Goal: Task Accomplishment & Management: Use online tool/utility

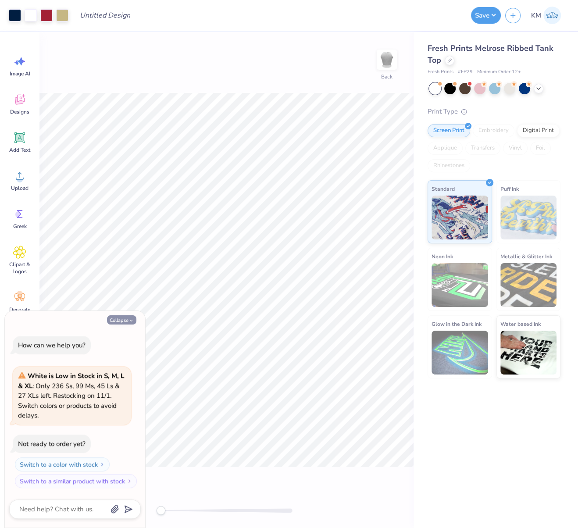
click at [117, 320] on button "Collapse" at bounding box center [121, 319] width 29 height 9
type textarea "x"
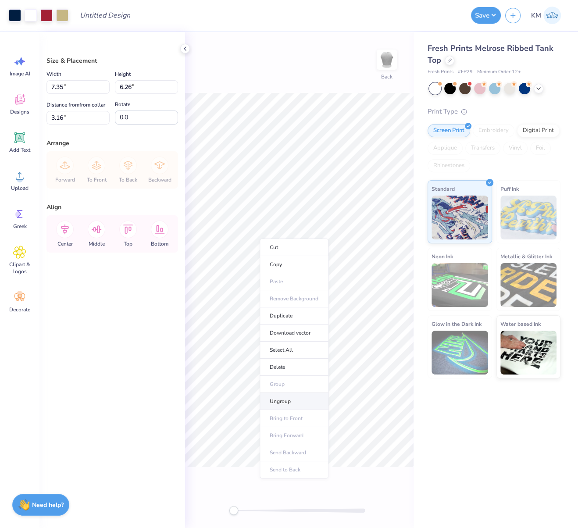
click at [282, 399] on li "Ungroup" at bounding box center [294, 401] width 69 height 17
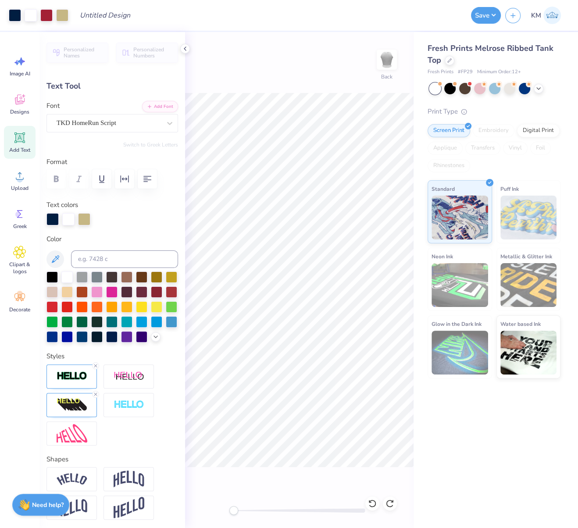
type input "-7.7"
type textarea "Parents"
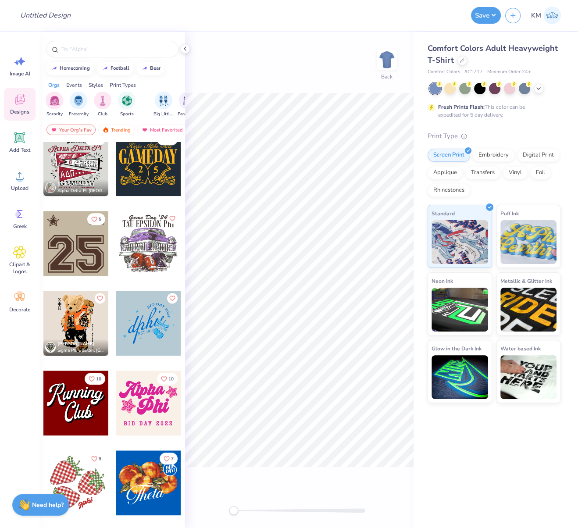
scroll to position [646, 0]
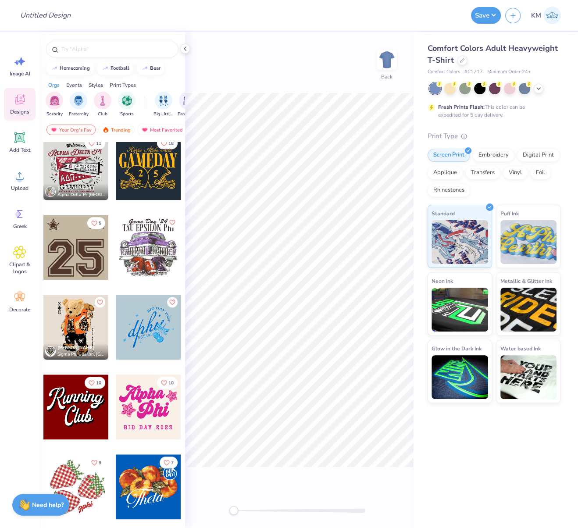
click at [77, 261] on div at bounding box center [75, 247] width 65 height 65
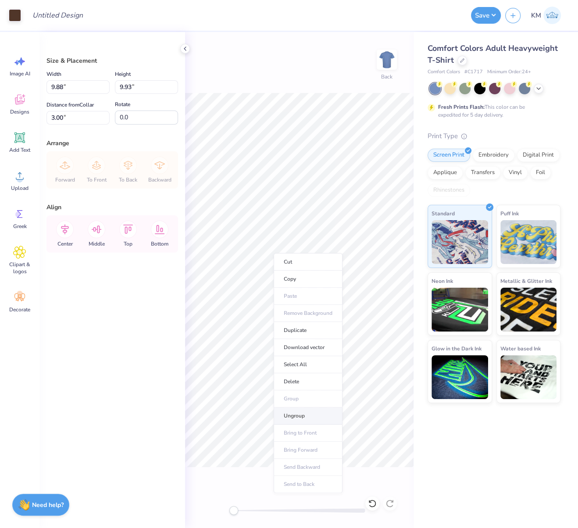
click at [297, 413] on li "Ungroup" at bounding box center [308, 415] width 69 height 17
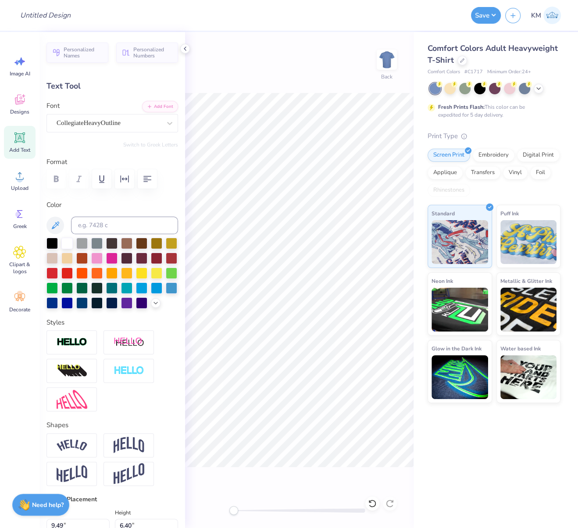
scroll to position [8, 1]
type textarea "ATO"
type input "14.17"
type input "5.77"
type input "6.85"
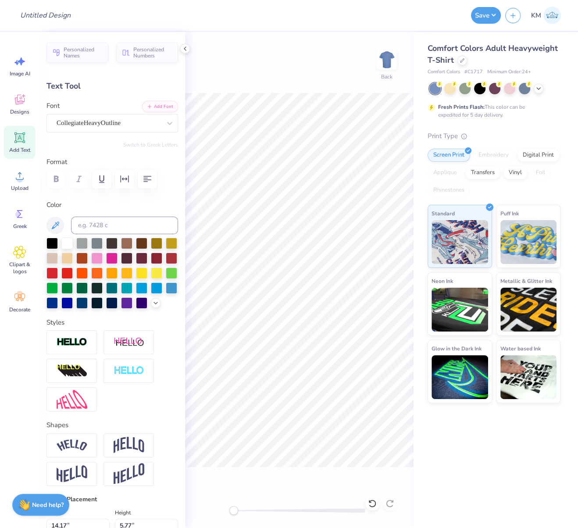
type input "9.90"
type input "4.03"
type input "8.59"
type input "2.67"
type input "0.89"
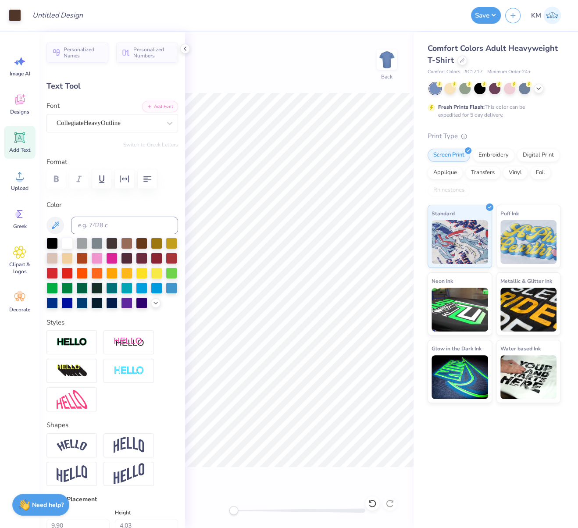
type input "3.34"
type input "2.55"
type input "0.51"
type input "4.30"
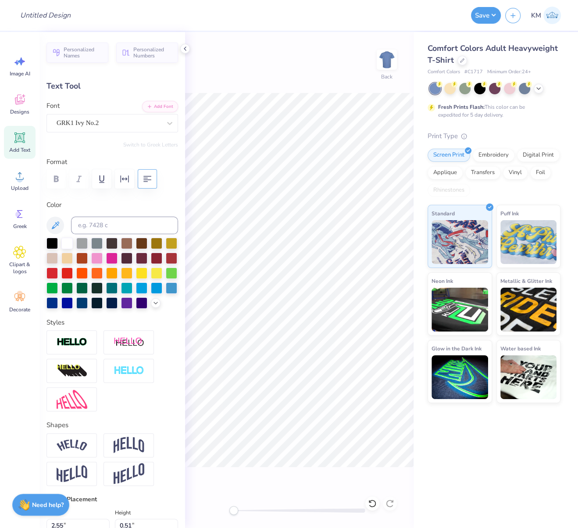
type textarea "parent's weekend"
drag, startPoint x: 149, startPoint y: 178, endPoint x: 142, endPoint y: 190, distance: 13.8
click at [149, 178] on icon "button" at bounding box center [147, 179] width 11 height 11
type input "3.25"
type input "1.28"
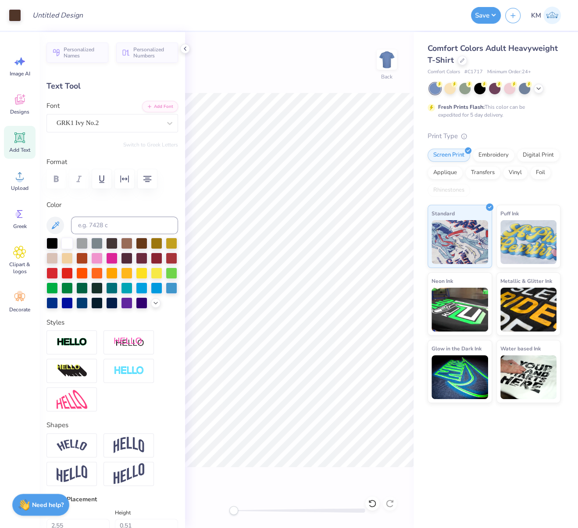
type input "3.94"
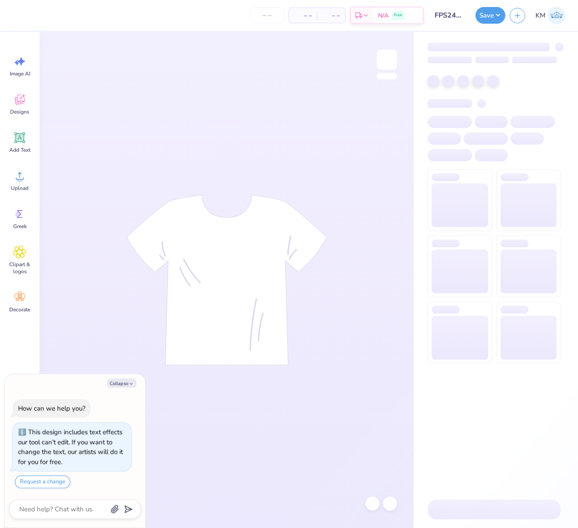
type textarea "x"
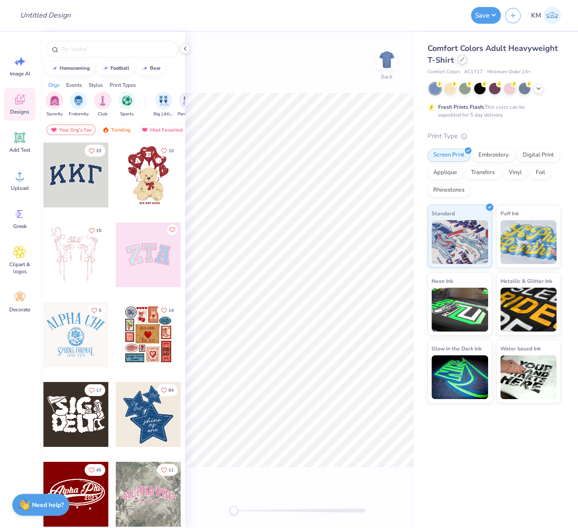
click at [462, 59] on icon at bounding box center [462, 59] width 4 height 4
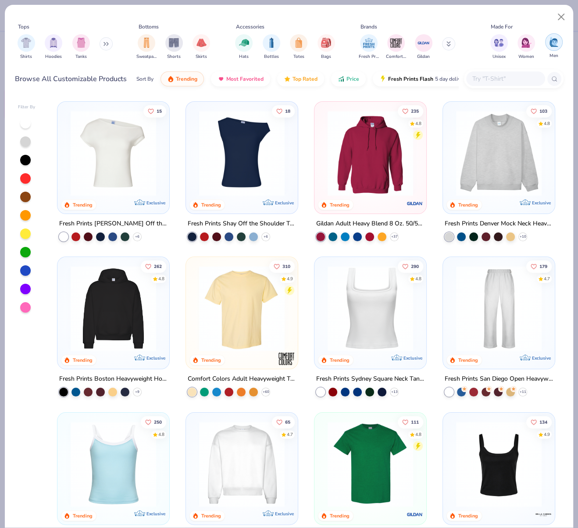
click at [550, 48] on div "filter for Men" at bounding box center [554, 42] width 18 height 18
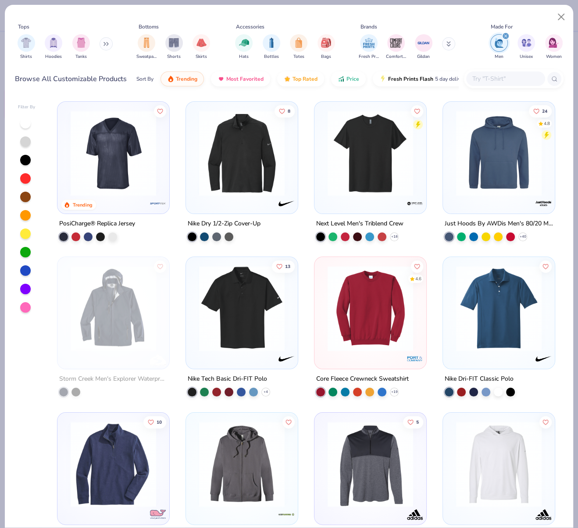
click at [106, 167] on img at bounding box center [113, 152] width 94 height 85
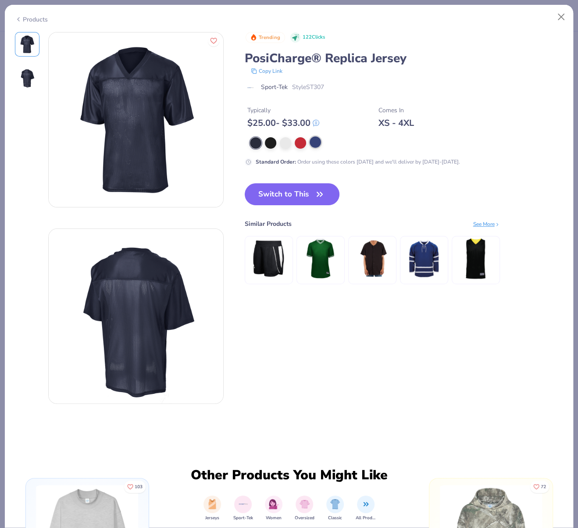
click at [318, 144] on div at bounding box center [314, 141] width 11 height 11
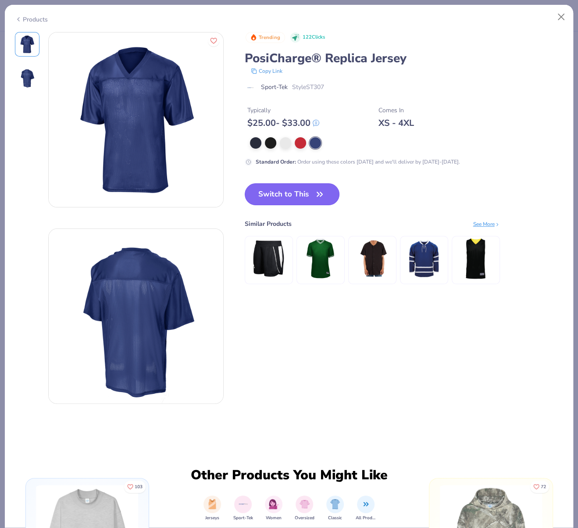
click at [279, 191] on button "Switch to This" at bounding box center [292, 194] width 95 height 22
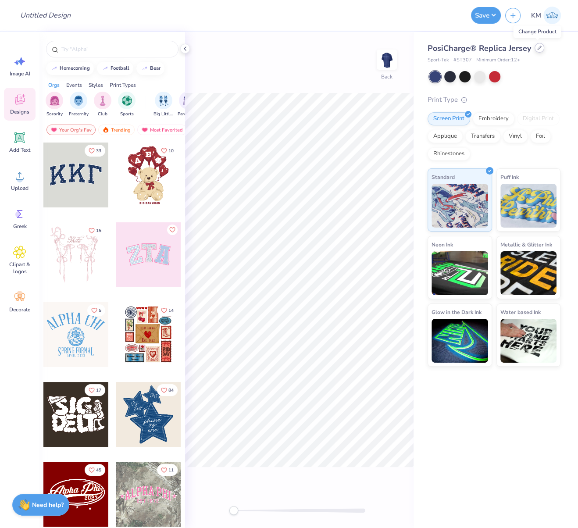
click at [539, 49] on icon at bounding box center [539, 48] width 4 height 4
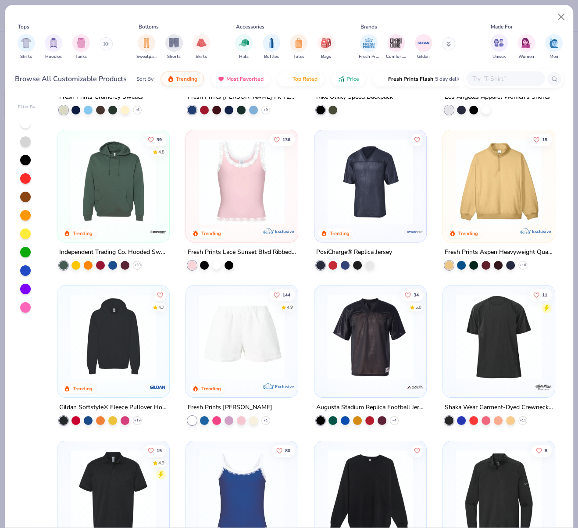
scroll to position [2458, 0]
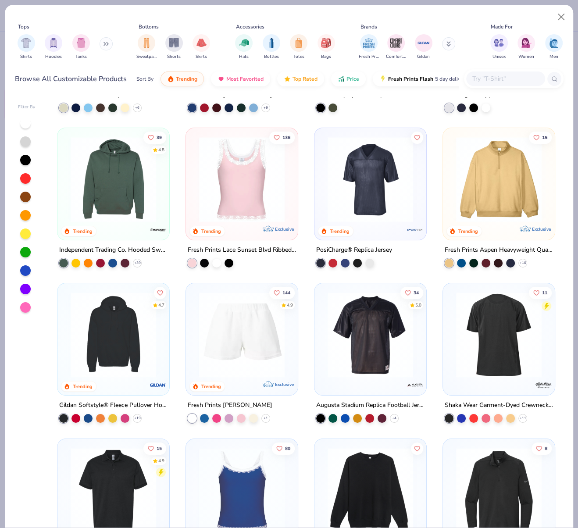
click at [492, 199] on img at bounding box center [499, 179] width 94 height 85
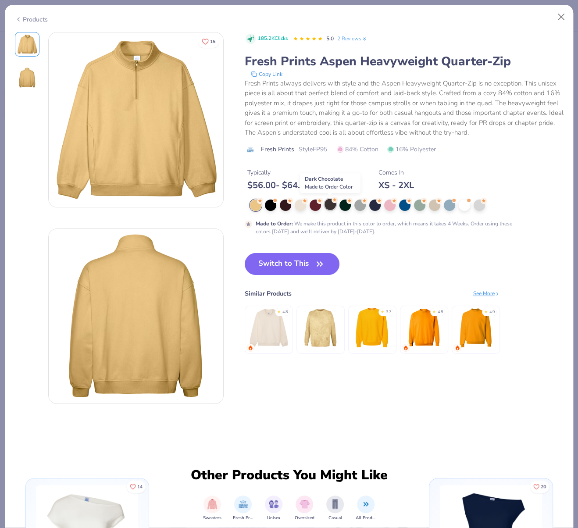
click at [331, 205] on div at bounding box center [329, 204] width 11 height 11
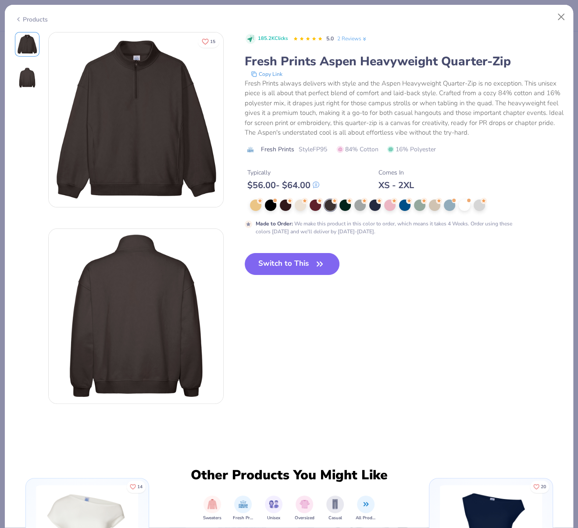
drag, startPoint x: 285, startPoint y: 266, endPoint x: 284, endPoint y: 237, distance: 28.9
click at [285, 265] on button "Switch to This" at bounding box center [292, 264] width 95 height 22
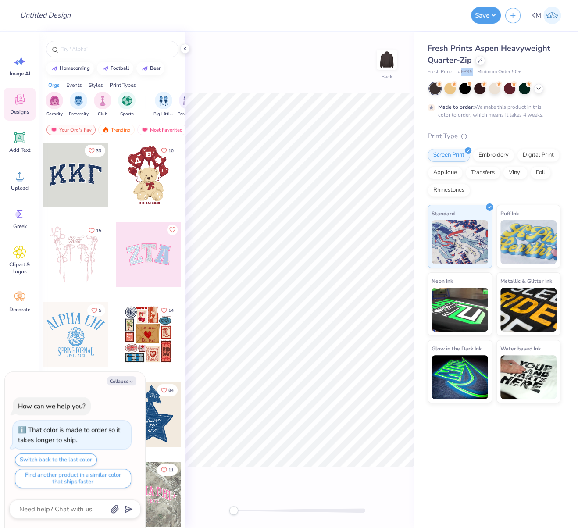
drag, startPoint x: 461, startPoint y: 72, endPoint x: 472, endPoint y: 71, distance: 10.6
click at [471, 71] on span "# FP95" at bounding box center [465, 71] width 15 height 7
copy span "FP95"
drag, startPoint x: 117, startPoint y: 383, endPoint x: 130, endPoint y: 379, distance: 12.8
click at [117, 383] on button "Collapse" at bounding box center [121, 380] width 29 height 9
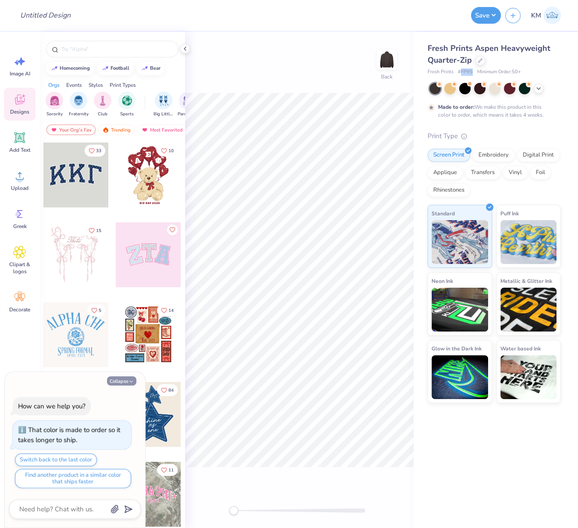
type textarea "x"
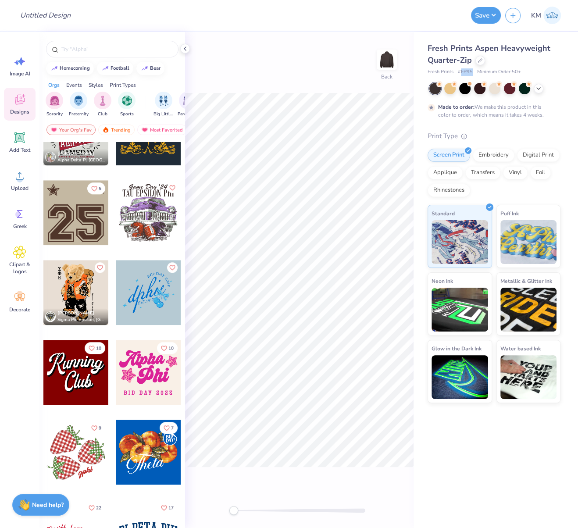
scroll to position [678, 0]
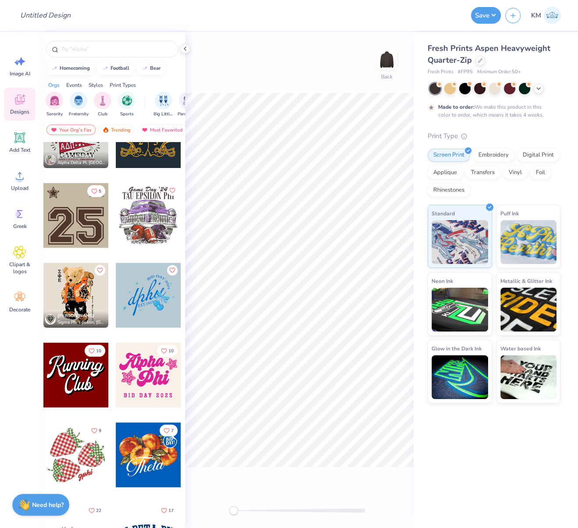
click at [87, 220] on div at bounding box center [75, 215] width 65 height 65
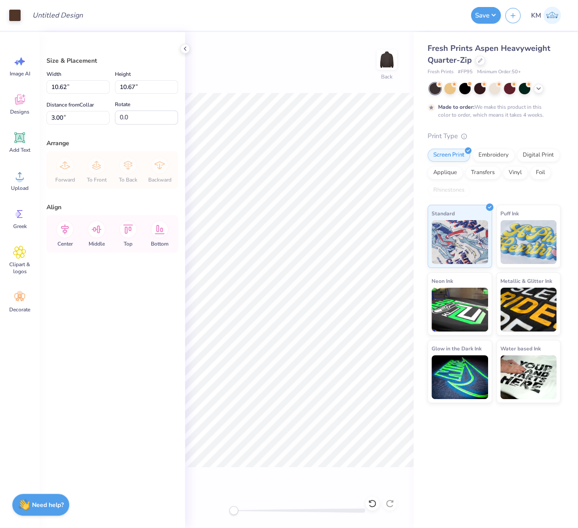
drag, startPoint x: 119, startPoint y: 293, endPoint x: 133, endPoint y: 290, distance: 14.9
click at [119, 293] on div "Size & Placement Width 10.62 10.62 " Height 10.67 10.67 " Distance from Collar …" at bounding box center [112, 280] width 146 height 496
click at [306, 430] on li "Ungroup" at bounding box center [311, 433] width 69 height 17
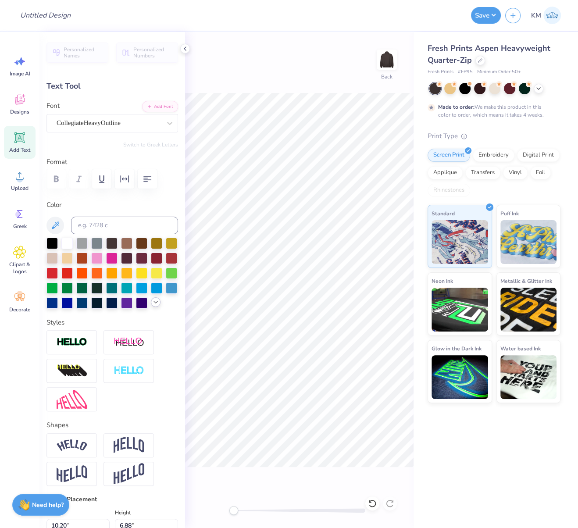
click at [152, 306] on icon at bounding box center [155, 302] width 7 height 7
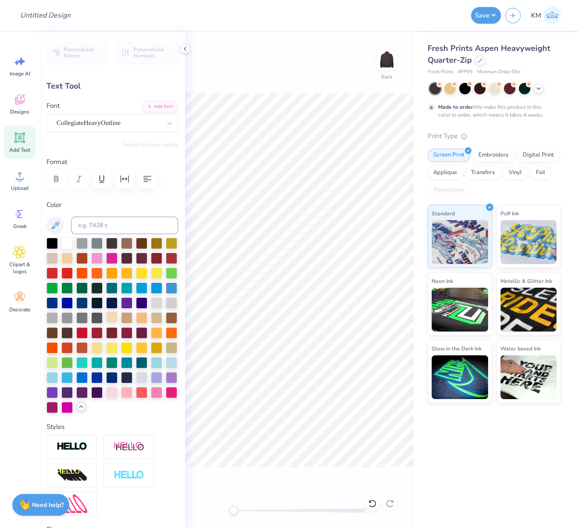
click at [106, 323] on div at bounding box center [111, 316] width 11 height 11
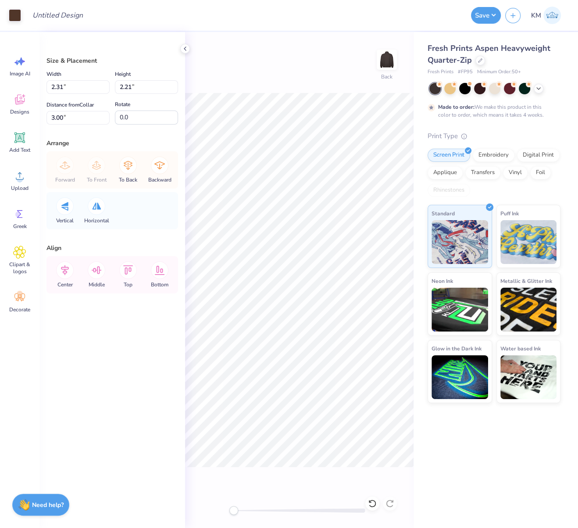
drag, startPoint x: 107, startPoint y: 366, endPoint x: 127, endPoint y: 332, distance: 39.3
click at [107, 366] on div "Size & Placement Width 2.31 2.31 " Height 2.21 2.21 " Distance from Collar 3.00…" at bounding box center [112, 280] width 146 height 496
click at [12, 14] on div at bounding box center [15, 14] width 12 height 12
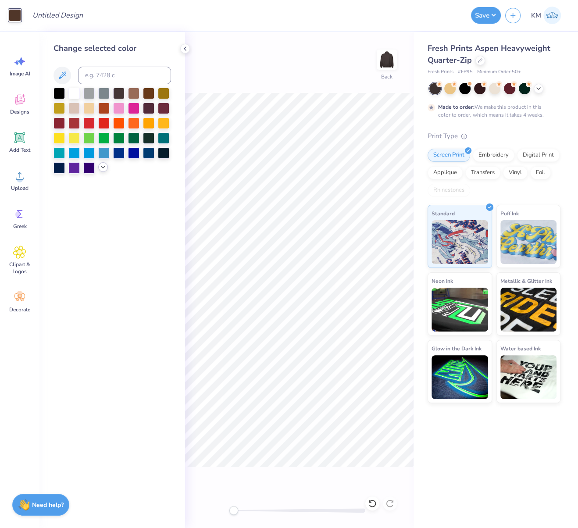
click at [102, 165] on icon at bounding box center [103, 167] width 7 height 7
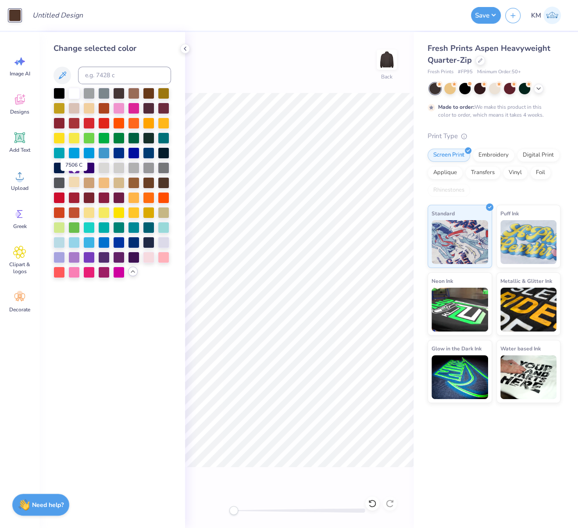
click at [76, 182] on div at bounding box center [73, 181] width 11 height 11
drag, startPoint x: 102, startPoint y: 166, endPoint x: 107, endPoint y: 174, distance: 10.2
click at [103, 166] on div at bounding box center [103, 166] width 11 height 11
click at [77, 183] on div at bounding box center [73, 181] width 11 height 11
click at [87, 182] on div at bounding box center [88, 181] width 11 height 11
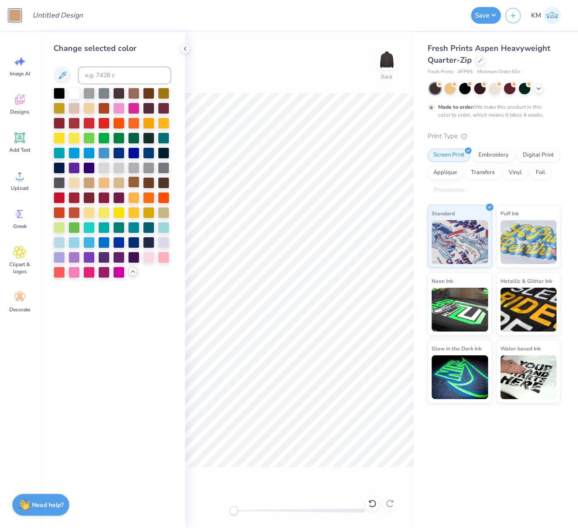
click at [132, 182] on div at bounding box center [133, 181] width 11 height 11
click at [76, 181] on div at bounding box center [73, 181] width 11 height 11
click at [523, 89] on div at bounding box center [524, 87] width 11 height 11
click at [149, 212] on div at bounding box center [148, 211] width 11 height 11
click at [164, 213] on div at bounding box center [163, 211] width 11 height 11
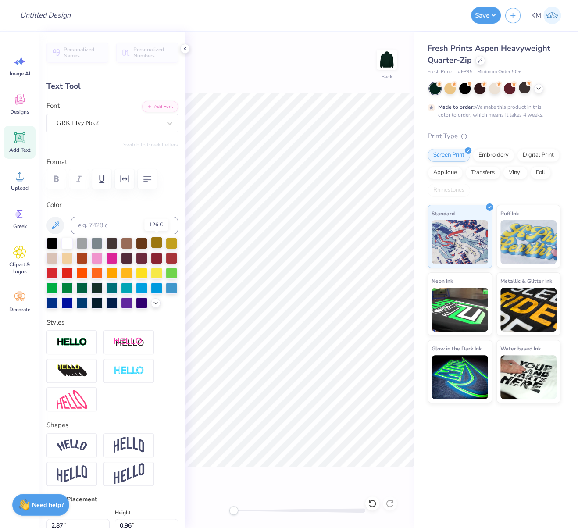
click at [157, 239] on div at bounding box center [156, 242] width 11 height 11
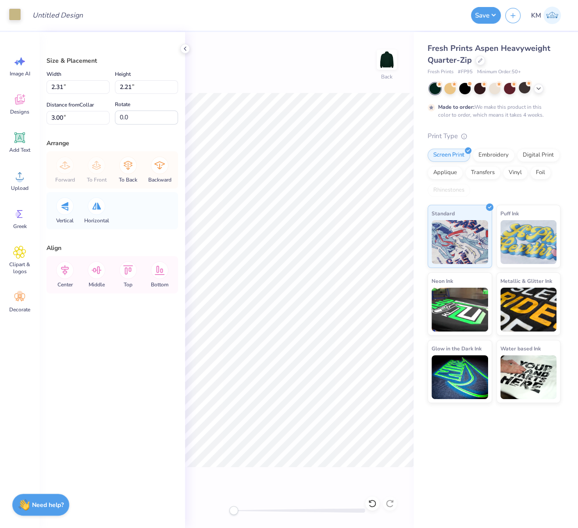
click at [21, 18] on div at bounding box center [15, 14] width 12 height 12
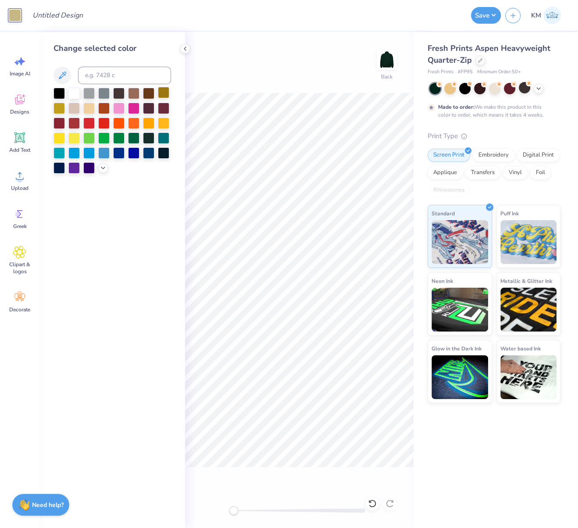
click at [164, 92] on div at bounding box center [163, 92] width 11 height 11
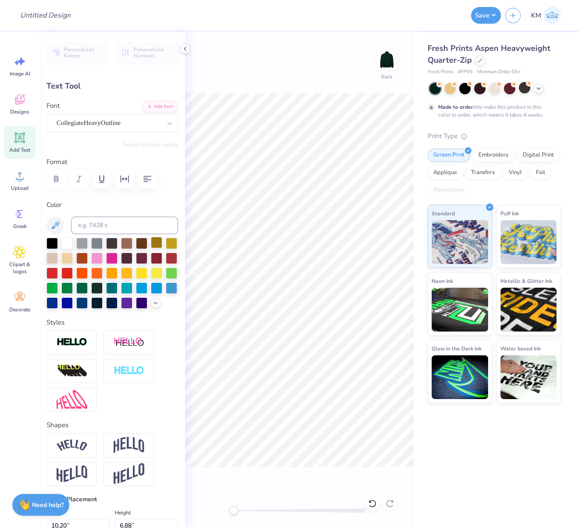
click at [155, 243] on div at bounding box center [156, 242] width 11 height 11
type textarea "ATO"
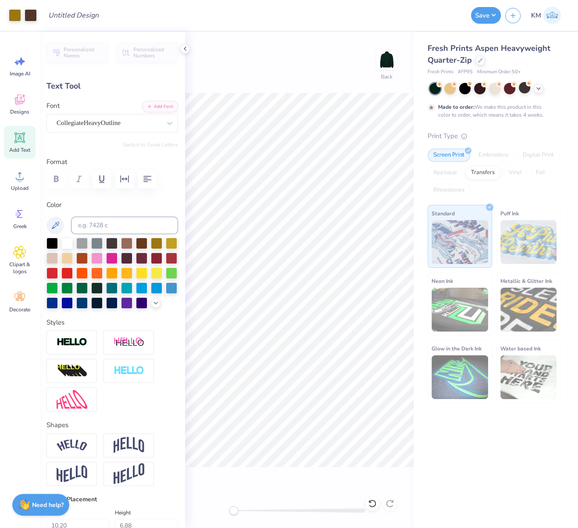
type input "16.38"
type input "6.67"
type input "6.93"
type input "12.08"
type input "4.92"
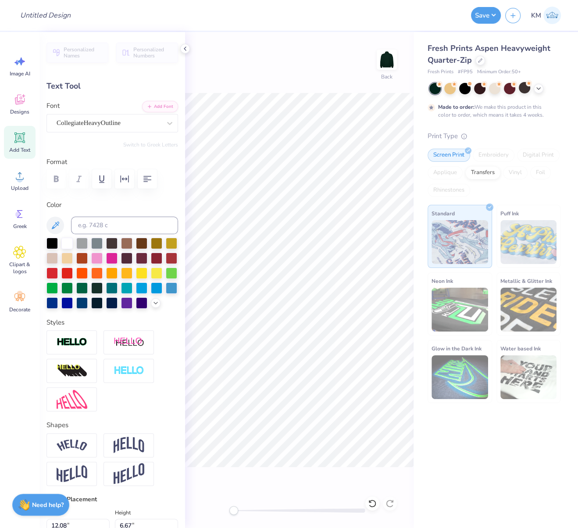
type input "8.68"
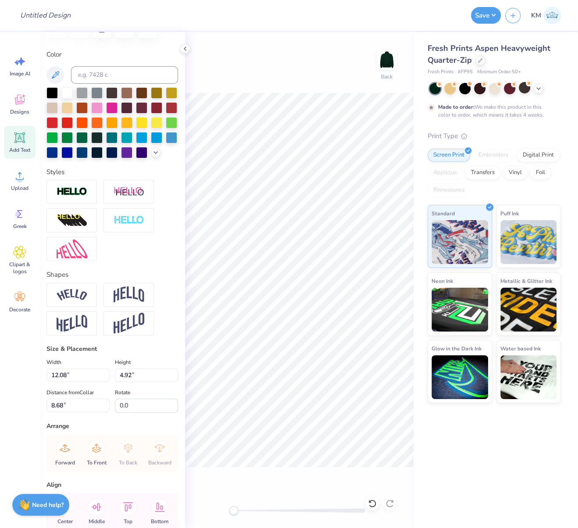
scroll to position [194, 0]
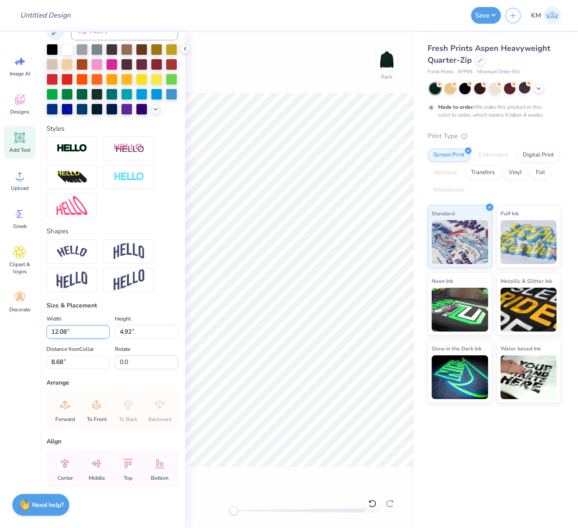
drag, startPoint x: 75, startPoint y: 344, endPoint x: 49, endPoint y: 345, distance: 25.9
click at [50, 338] on input "12.08" at bounding box center [77, 332] width 63 height 14
drag, startPoint x: 60, startPoint y: 345, endPoint x: 40, endPoint y: 345, distance: 19.7
click at [43, 345] on div "Personalized Names Personalized Numbers Text Tool Add Font Font CollegiateHeavy…" at bounding box center [112, 280] width 146 height 496
type input "10.00"
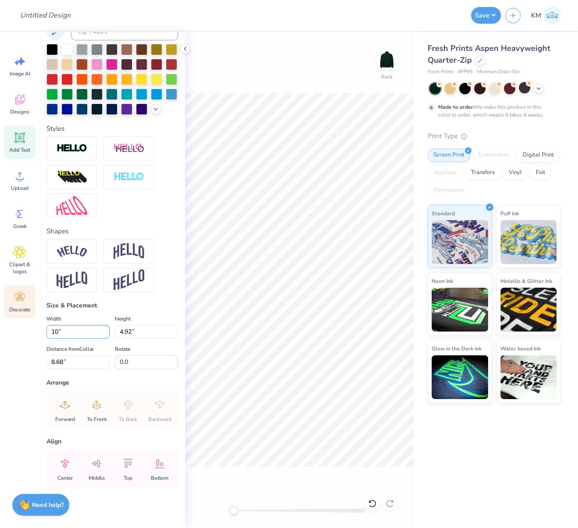
type input "4.07"
drag, startPoint x: 72, startPoint y: 375, endPoint x: 46, endPoint y: 374, distance: 26.3
click at [48, 369] on input "6.77" at bounding box center [77, 362] width 63 height 14
type input "6"
click at [68, 472] on icon at bounding box center [65, 464] width 18 height 18
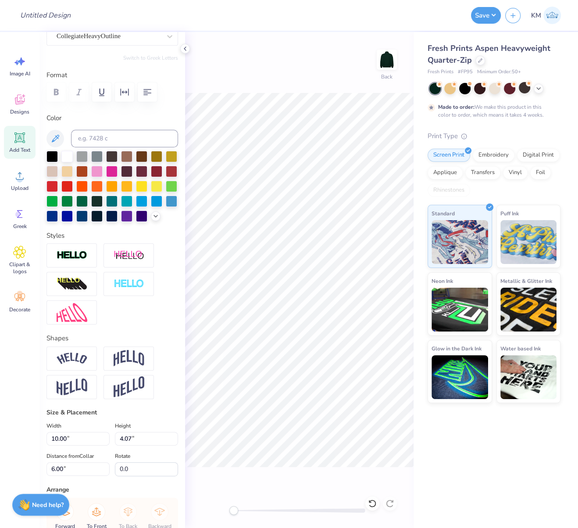
scroll to position [188, 0]
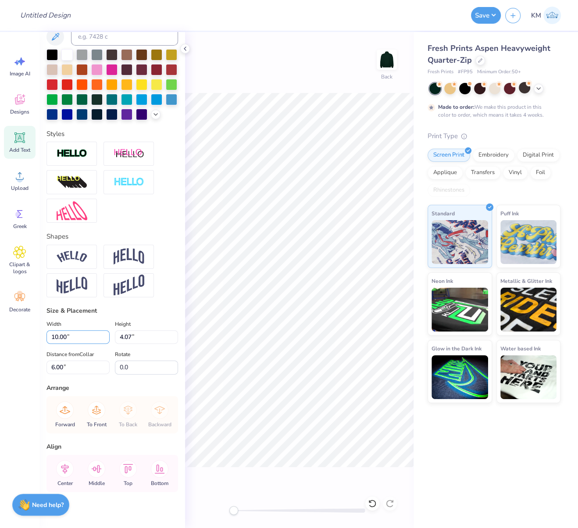
drag, startPoint x: 74, startPoint y: 349, endPoint x: 40, endPoint y: 351, distance: 33.4
click at [42, 351] on div "Personalized Names Personalized Numbers Text Tool Add Font Font CollegiateHeavy…" at bounding box center [112, 280] width 146 height 496
type input "12.00"
type input "4.89"
type input "5.59"
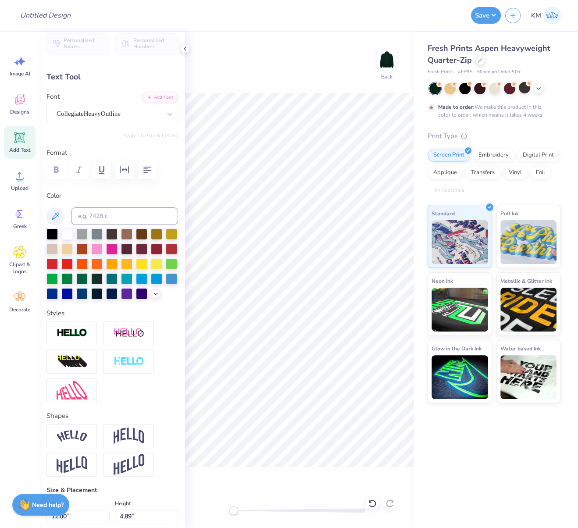
scroll to position [0, 0]
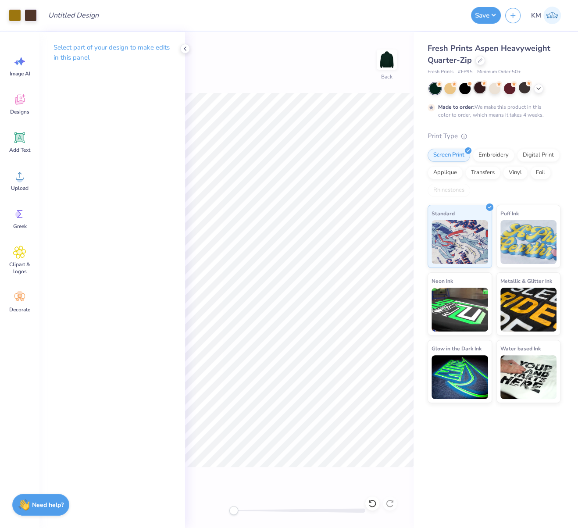
click at [478, 86] on div at bounding box center [479, 87] width 11 height 11
click at [480, 62] on div at bounding box center [480, 60] width 10 height 10
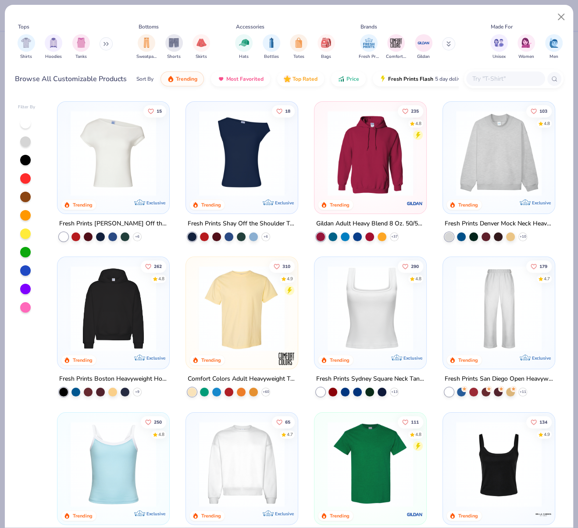
click at [510, 78] on input "text" at bounding box center [505, 79] width 68 height 10
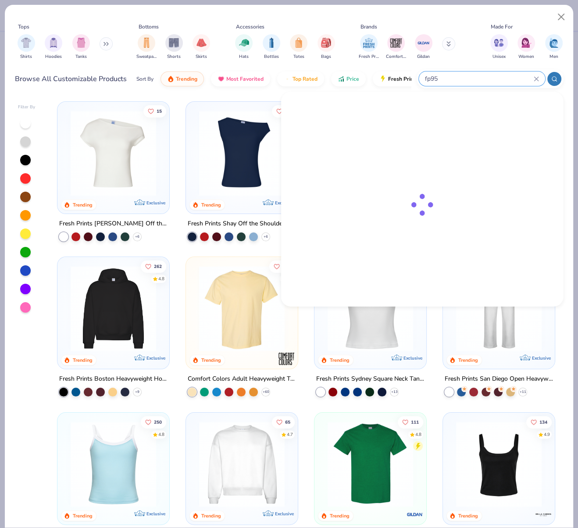
type input "fp95"
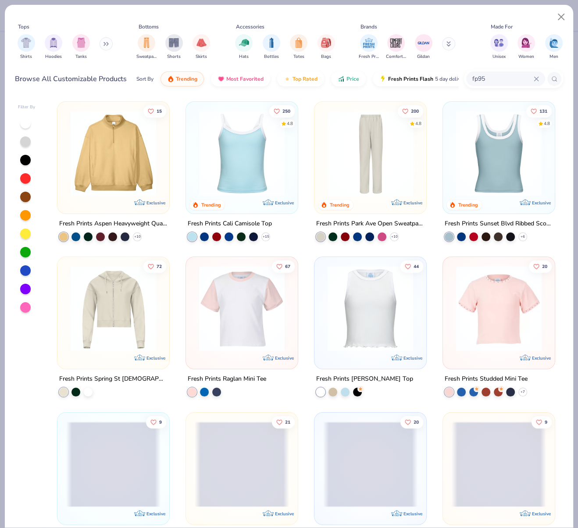
click at [114, 176] on img at bounding box center [113, 152] width 94 height 85
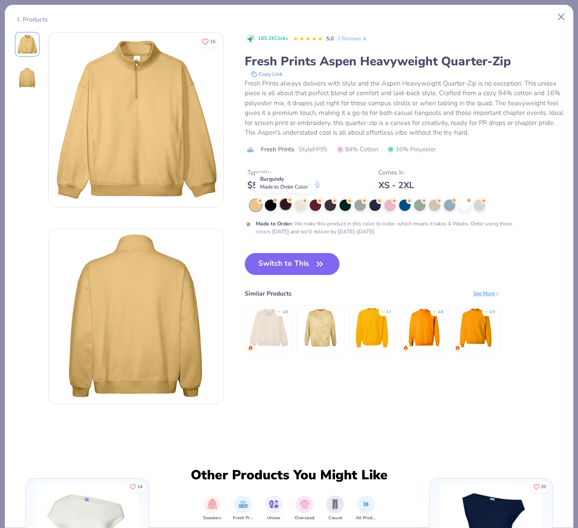
click at [284, 207] on div at bounding box center [285, 204] width 11 height 11
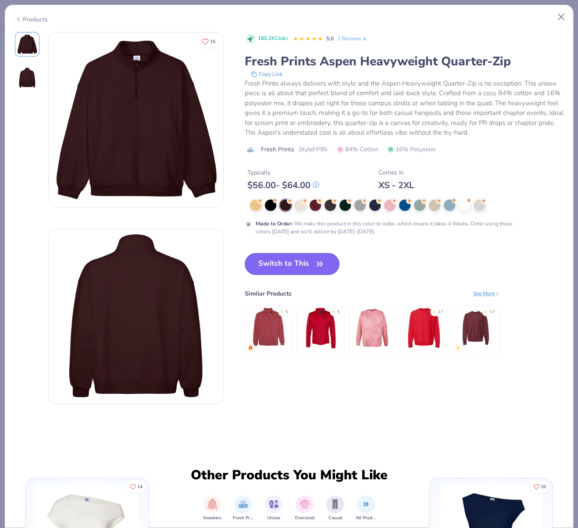
click at [284, 272] on button "Switch to This" at bounding box center [292, 264] width 95 height 22
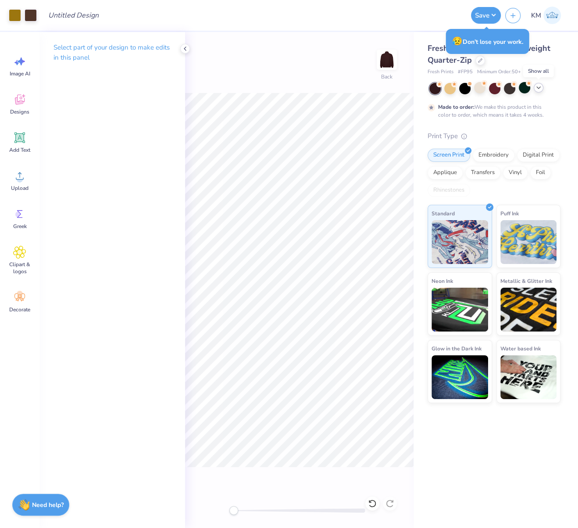
click at [539, 89] on icon at bounding box center [538, 87] width 7 height 7
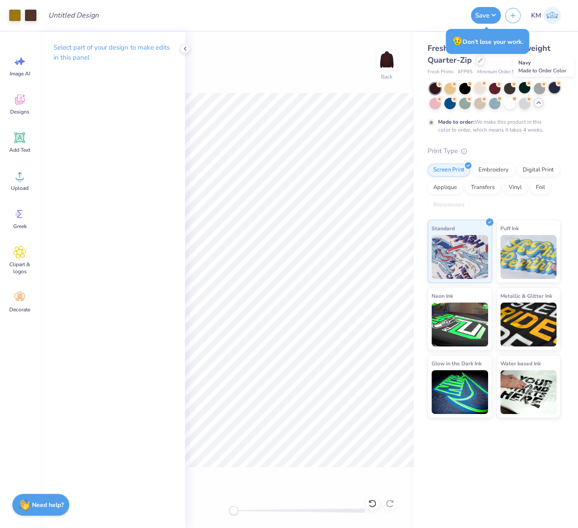
click at [552, 88] on div at bounding box center [553, 87] width 11 height 11
click at [495, 104] on div at bounding box center [494, 102] width 11 height 11
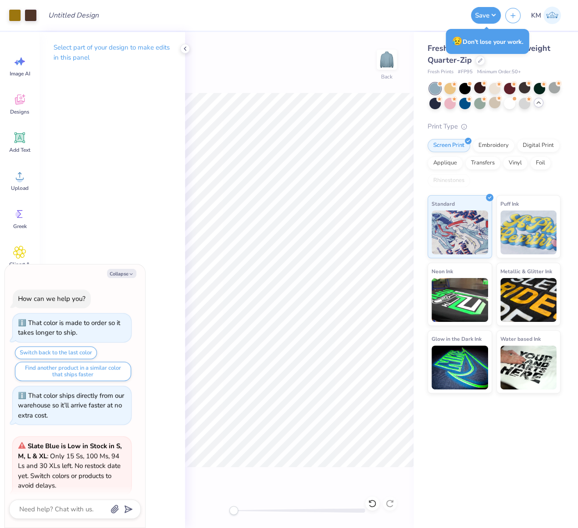
scroll to position [203, 0]
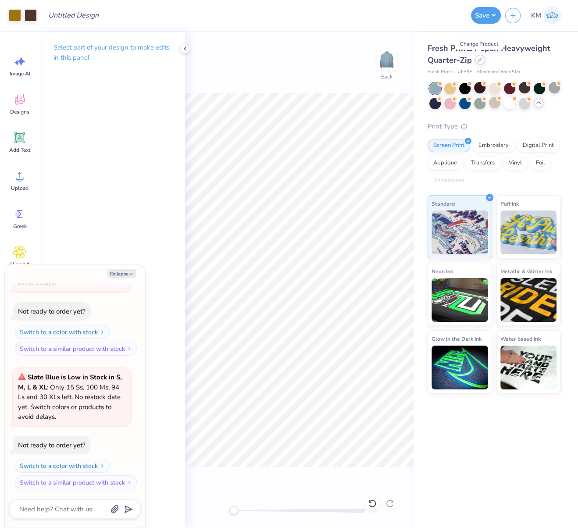
click at [480, 61] on icon at bounding box center [480, 59] width 4 height 4
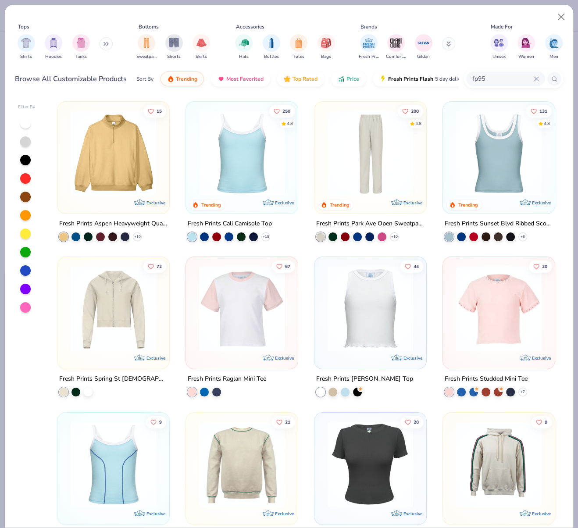
click at [128, 176] on img at bounding box center [113, 152] width 94 height 85
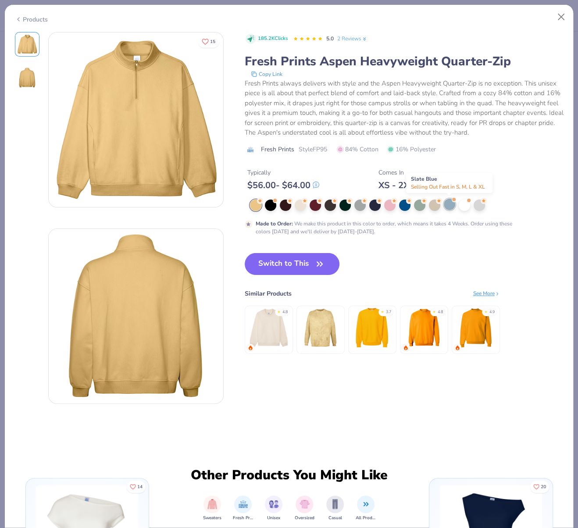
click at [451, 206] on div at bounding box center [449, 204] width 11 height 11
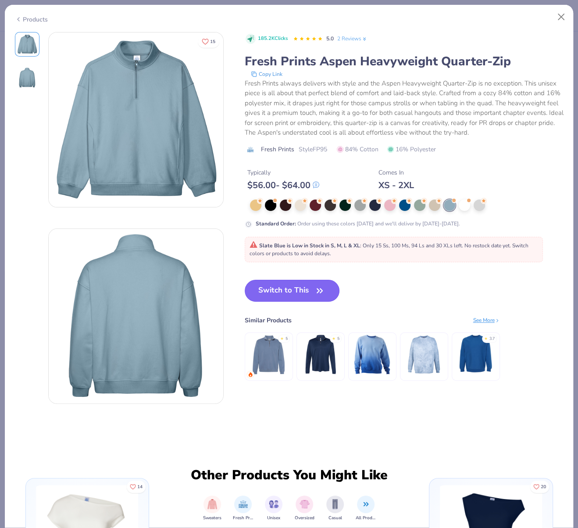
click at [273, 294] on button "Switch to This" at bounding box center [292, 291] width 95 height 22
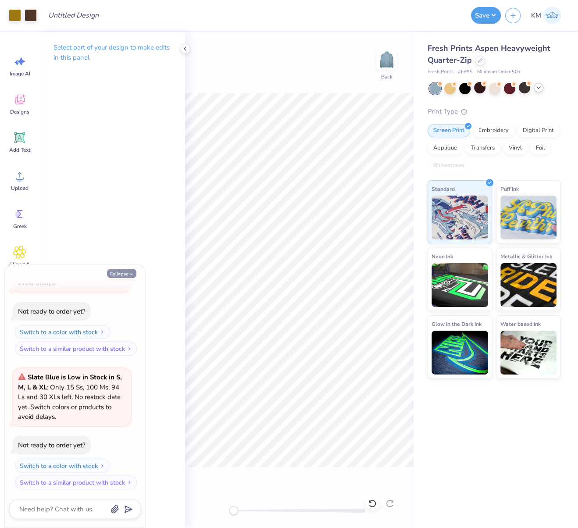
click at [125, 273] on button "Collapse" at bounding box center [121, 273] width 29 height 9
type textarea "x"
click at [125, 273] on button "Collapse" at bounding box center [121, 273] width 29 height 9
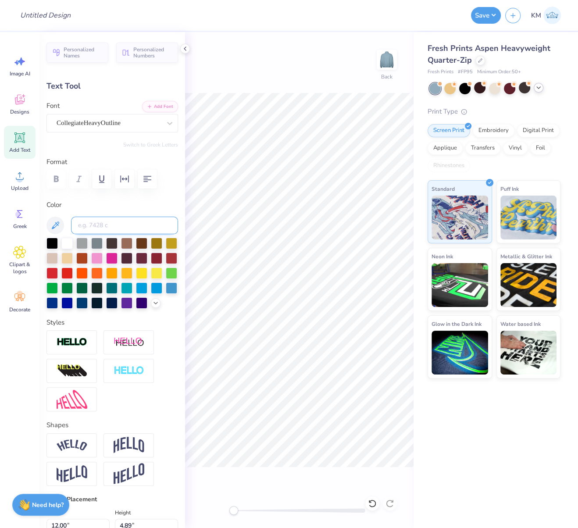
click at [112, 226] on input at bounding box center [124, 226] width 107 height 18
type input "2767"
type input "2.74"
type input "0.55"
type input "4.40"
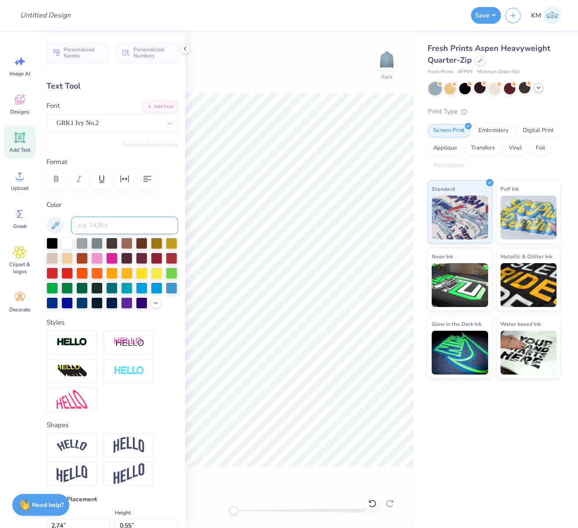
click at [116, 224] on input at bounding box center [124, 226] width 107 height 18
type input "2767"
type input "2.85"
type input "0.95"
type input "3.48"
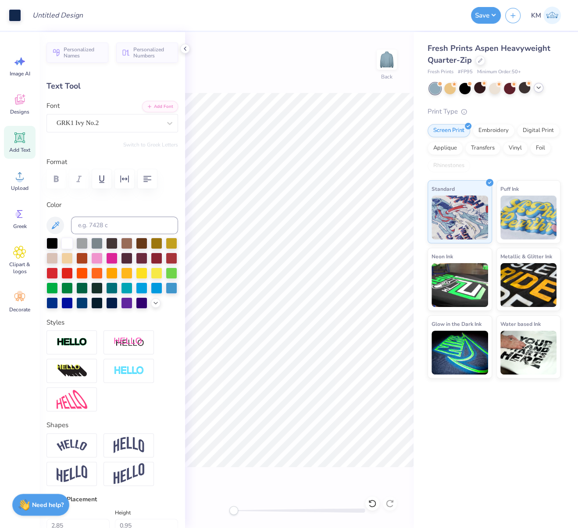
type input "2.71"
type input "0.51"
type input "4.47"
click at [414, 348] on div "Art colors Design Title Save KM Image AI Designs Add Text Upload Greek Clipart …" at bounding box center [289, 264] width 578 height 528
type input "12.00"
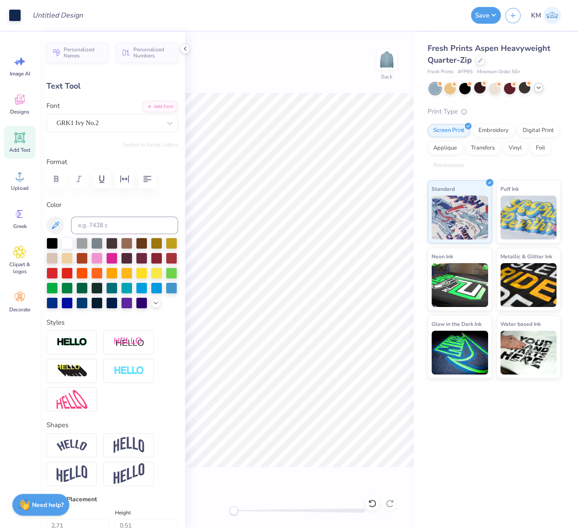
type input "4.89"
type input "5.86"
click at [18, 174] on icon at bounding box center [19, 175] width 13 height 13
click at [124, 119] on div "Super Dream" at bounding box center [109, 123] width 106 height 14
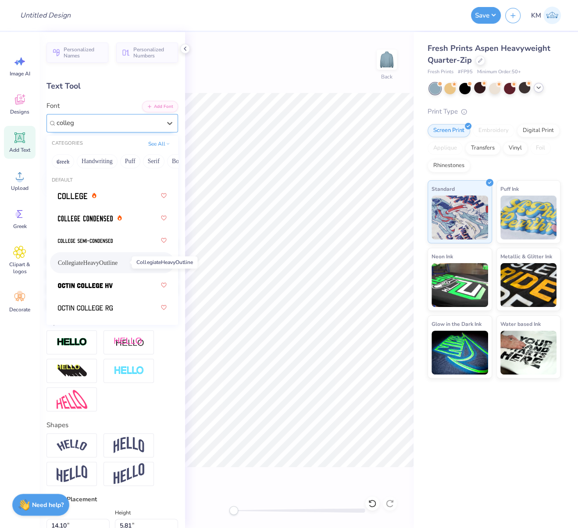
click at [117, 262] on span "CollegiateHeavyOutline" at bounding box center [88, 262] width 60 height 9
type input "colleg"
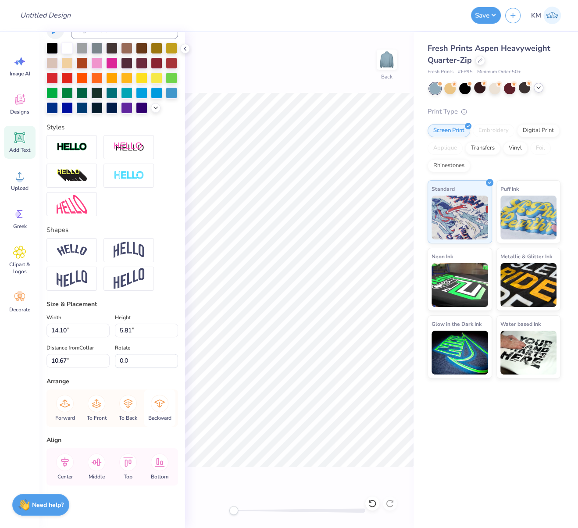
scroll to position [203, 0]
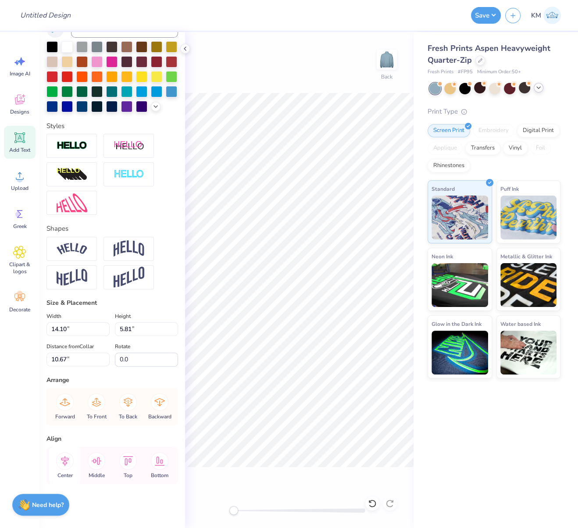
click at [65, 469] on icon at bounding box center [65, 461] width 18 height 18
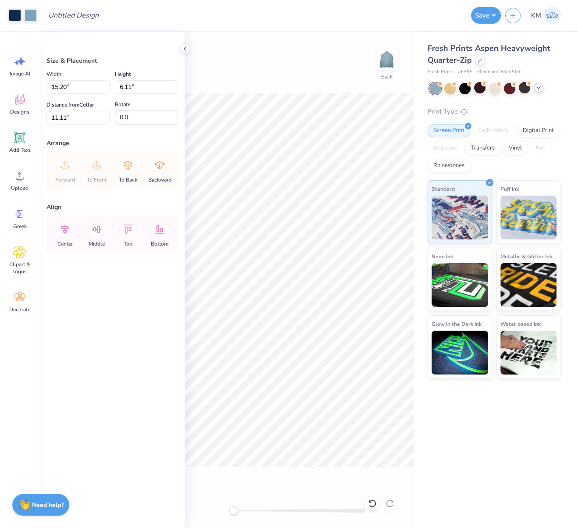
type input "11.09"
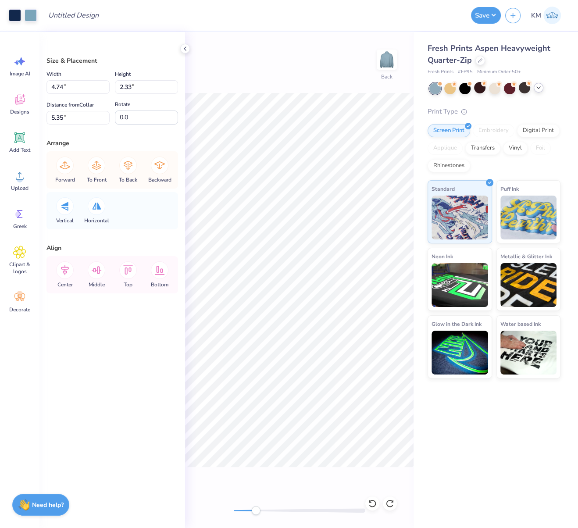
drag, startPoint x: 236, startPoint y: 509, endPoint x: 267, endPoint y: 513, distance: 31.9
click at [260, 512] on div "Accessibility label" at bounding box center [255, 510] width 9 height 9
click at [340, 448] on li "Ungroup" at bounding box center [350, 451] width 69 height 17
click at [366, 433] on li "Ungroup" at bounding box center [380, 433] width 69 height 17
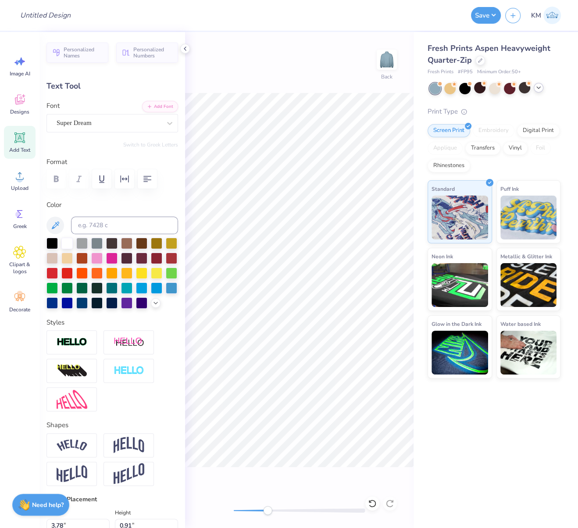
click at [102, 124] on div "Super Dream" at bounding box center [109, 123] width 106 height 14
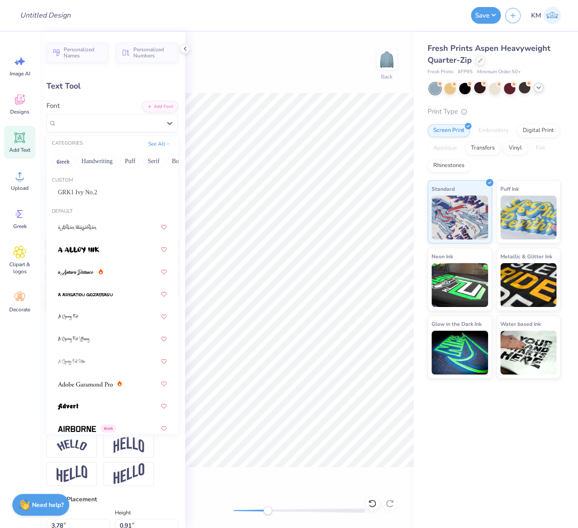
click at [98, 187] on div "GRK1 Ivy No.2" at bounding box center [112, 192] width 124 height 14
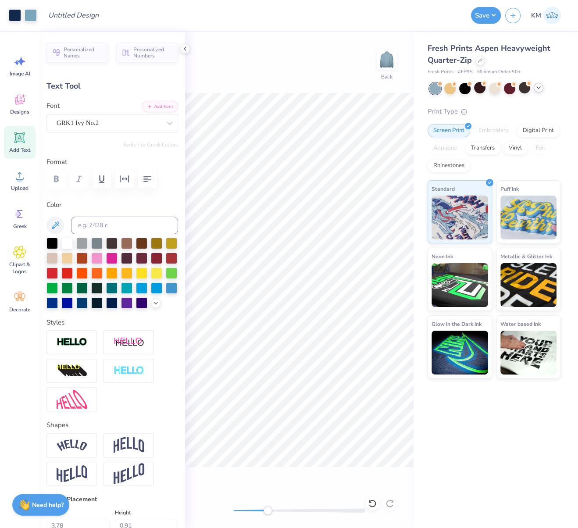
type input "3.84"
type input "0.71"
type input "6.16"
drag, startPoint x: 107, startPoint y: 125, endPoint x: 106, endPoint y: 131, distance: 6.0
click at [107, 124] on div "Super Dream" at bounding box center [109, 123] width 106 height 14
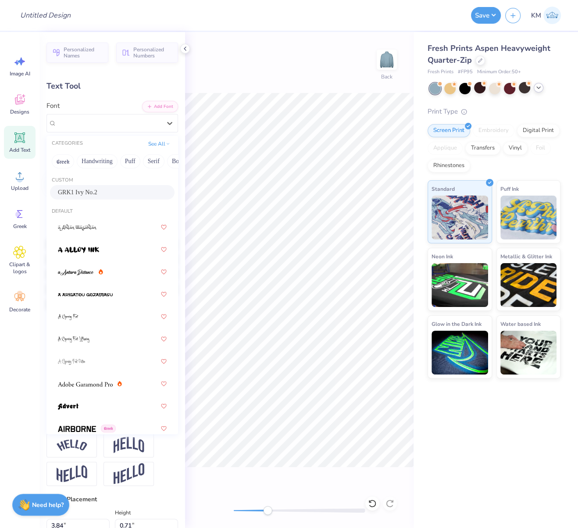
drag, startPoint x: 103, startPoint y: 191, endPoint x: 121, endPoint y: 193, distance: 17.2
click at [104, 190] on div "GRK1 Ivy No.2" at bounding box center [112, 192] width 109 height 9
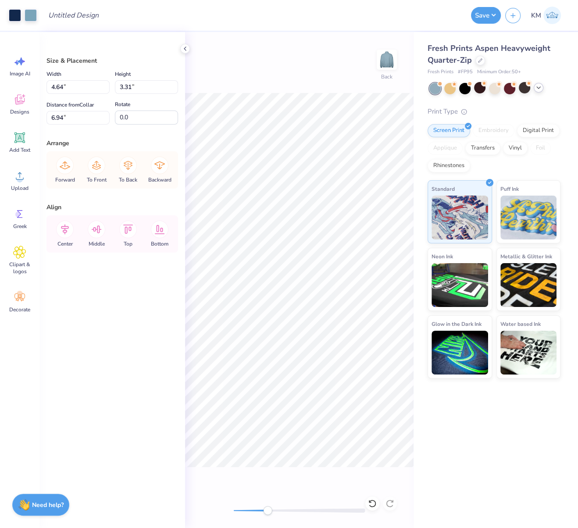
type input "6.99"
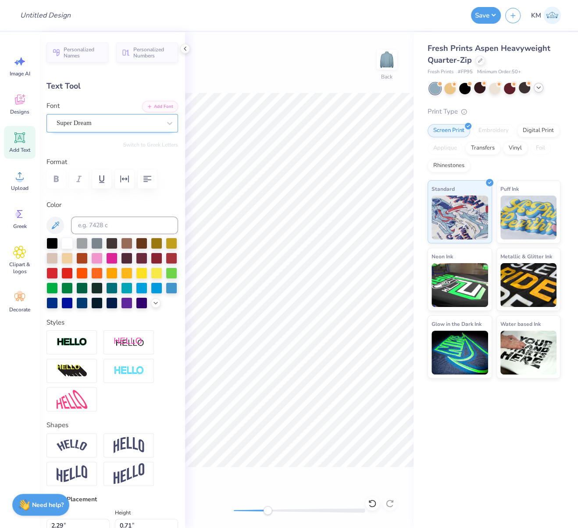
click at [100, 123] on div "Super Dream" at bounding box center [109, 123] width 106 height 14
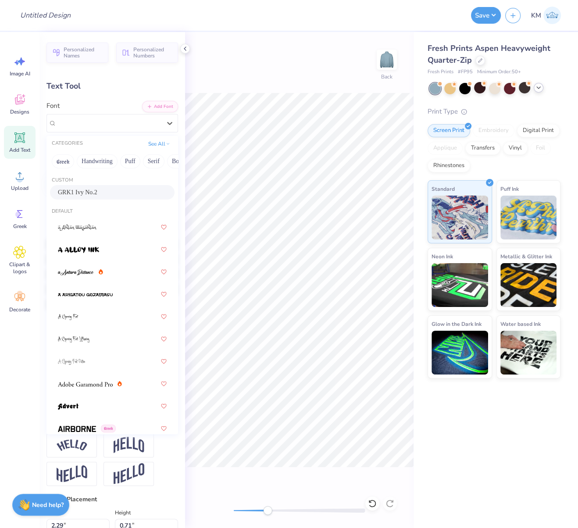
click at [97, 188] on span "GRK1 Ivy No.2" at bounding box center [77, 192] width 39 height 9
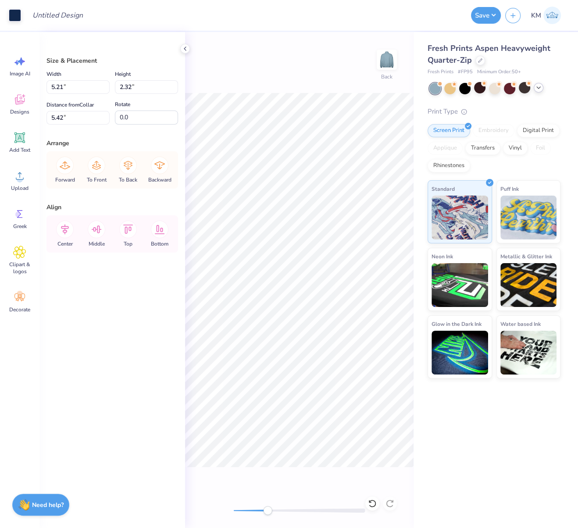
type input "3.00"
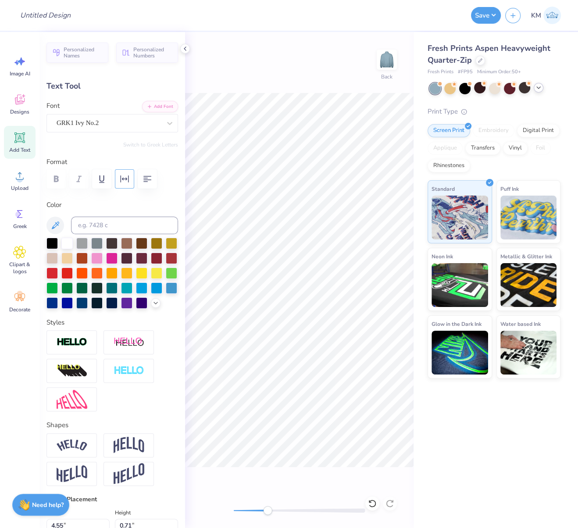
click at [127, 182] on icon "button" at bounding box center [124, 179] width 11 height 11
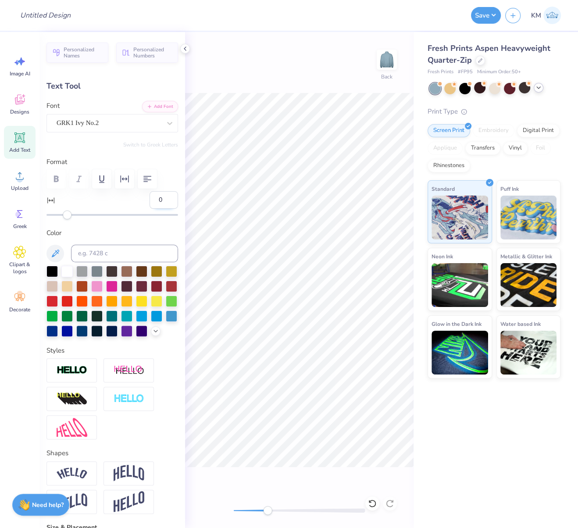
drag, startPoint x: 153, startPoint y: 199, endPoint x: 148, endPoint y: 198, distance: 4.6
click at [149, 198] on input "0" at bounding box center [163, 200] width 28 height 18
type input "5"
drag, startPoint x: 156, startPoint y: 200, endPoint x: 149, endPoint y: 200, distance: 6.1
click at [149, 199] on input "5" at bounding box center [163, 200] width 28 height 18
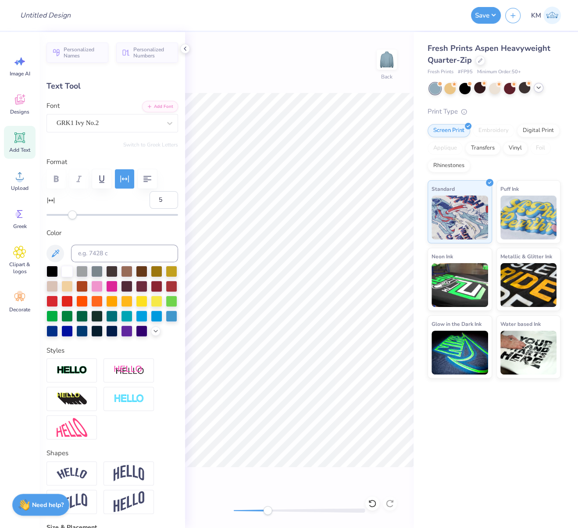
type input "3"
type input "4.72"
type input "0.69"
type input "3.82"
type input "0"
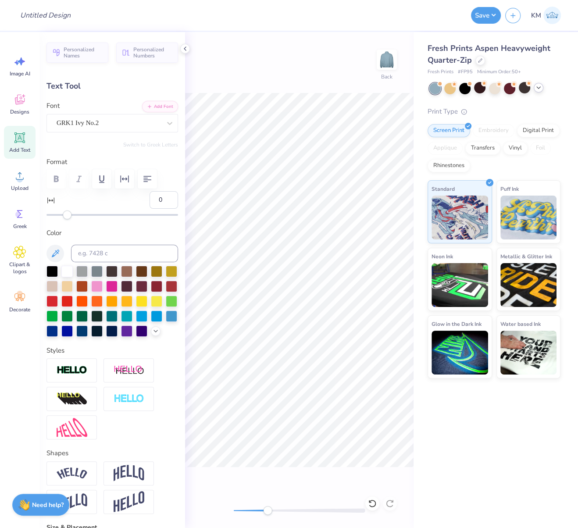
type input "2.21"
type input "4.63"
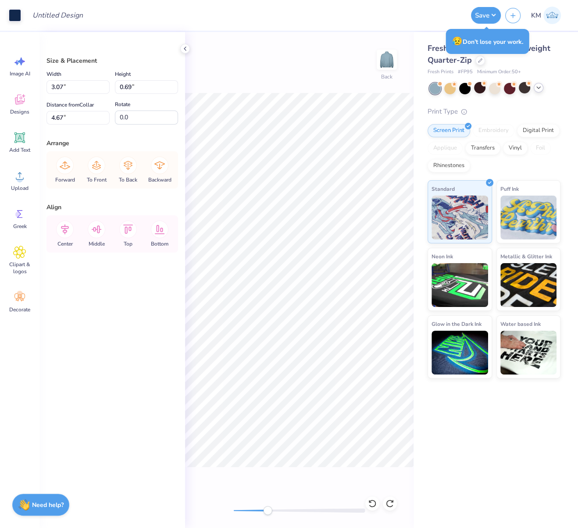
type input "1.10"
type input "0.46"
type input "4.79"
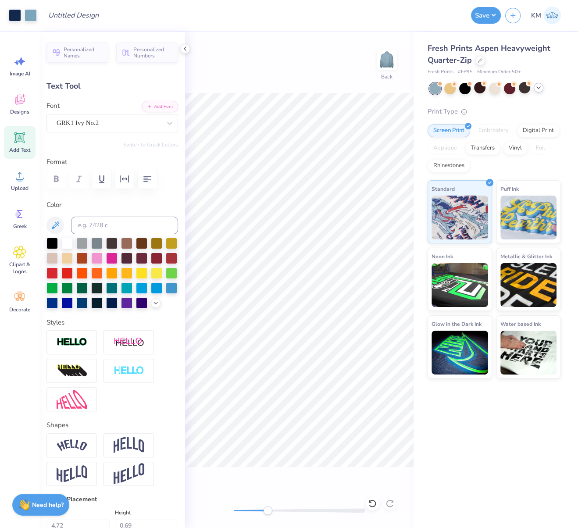
type input "3.82"
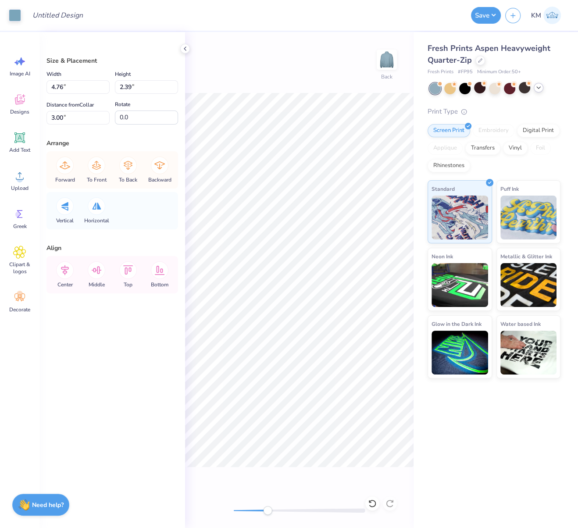
type input "4.76"
type input "2.39"
type input "3.00"
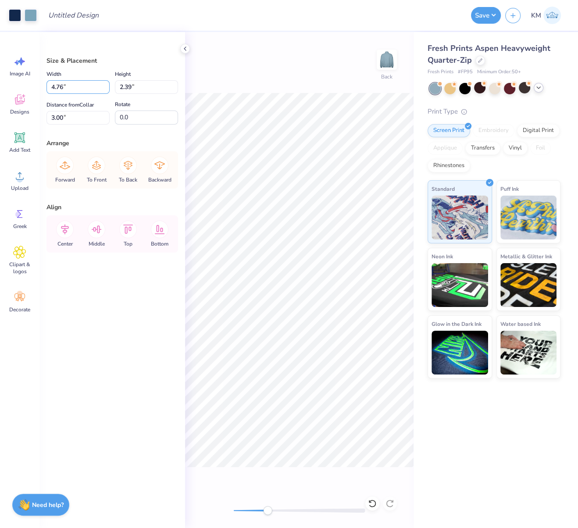
drag, startPoint x: 60, startPoint y: 87, endPoint x: 46, endPoint y: 86, distance: 13.6
click at [45, 85] on div "Size & Placement Width 4.76 4.76 " Height 2.39 2.39 " Distance from Collar 3.00…" at bounding box center [112, 280] width 146 height 496
type input "4.00"
type input "2.01"
drag, startPoint x: 266, startPoint y: 512, endPoint x: 177, endPoint y: 486, distance: 92.7
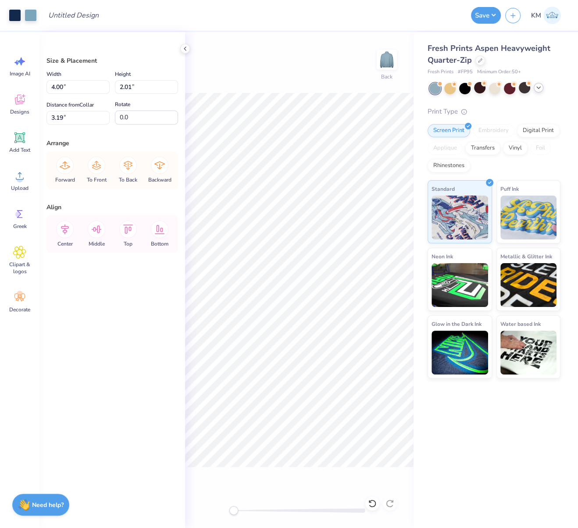
click at [179, 486] on div "Art colors Design Title Save KM Image AI Designs Add Text Upload Greek Clipart …" at bounding box center [289, 264] width 578 height 528
drag, startPoint x: 54, startPoint y: 114, endPoint x: 46, endPoint y: 114, distance: 8.3
click at [48, 114] on input "3.19" at bounding box center [77, 118] width 63 height 14
type input "3.00"
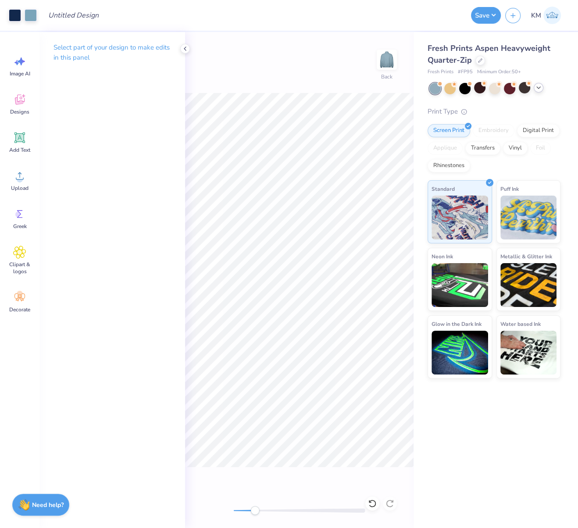
drag, startPoint x: 236, startPoint y: 511, endPoint x: 239, endPoint y: 487, distance: 23.5
click at [255, 512] on div "Accessibility label" at bounding box center [254, 510] width 9 height 9
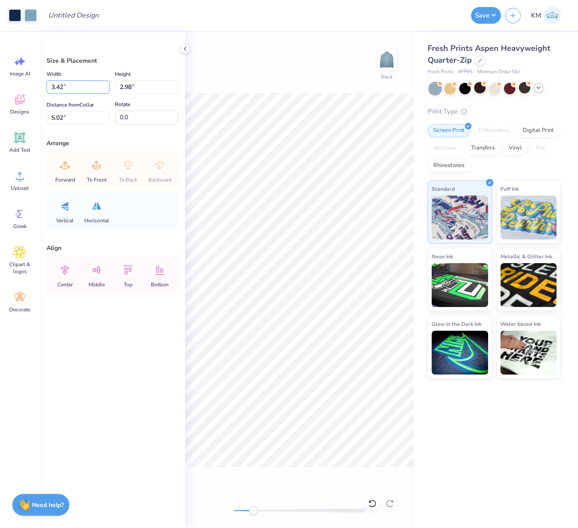
drag, startPoint x: 62, startPoint y: 85, endPoint x: 36, endPoint y: 84, distance: 26.7
click at [33, 86] on div "Art colors Design Title Save KM Image AI Designs Add Text Upload Greek Clipart …" at bounding box center [289, 264] width 578 height 528
type input "3.50"
type input "3.05"
type input "5.09"
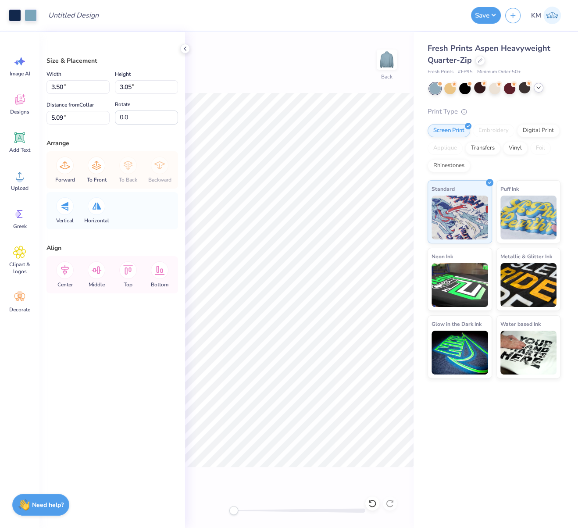
drag, startPoint x: 251, startPoint y: 509, endPoint x: 218, endPoint y: 498, distance: 34.4
click at [220, 498] on div "Back" at bounding box center [299, 280] width 228 height 496
drag, startPoint x: 68, startPoint y: 115, endPoint x: 46, endPoint y: 111, distance: 22.3
click at [47, 111] on input "5.09" at bounding box center [77, 118] width 63 height 14
type input "3"
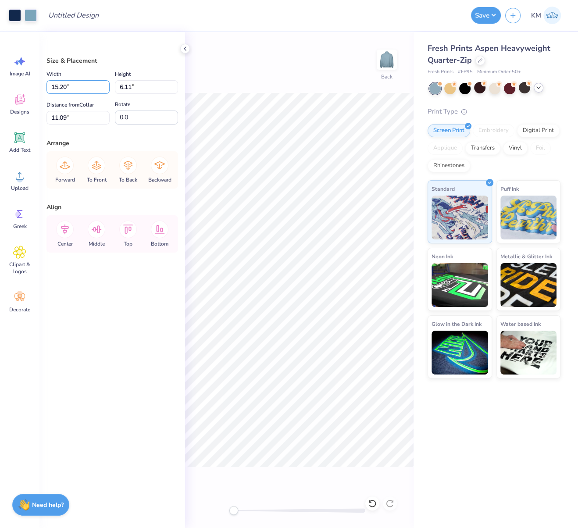
drag, startPoint x: 69, startPoint y: 85, endPoint x: 42, endPoint y: 86, distance: 27.6
click at [45, 85] on div "Size & Placement Width 15.20 15.20 " Height 6.11 6.11 " Distance from Collar 11…" at bounding box center [112, 280] width 146 height 496
type input "12.50"
type input "5.02"
click at [66, 228] on icon at bounding box center [65, 229] width 8 height 10
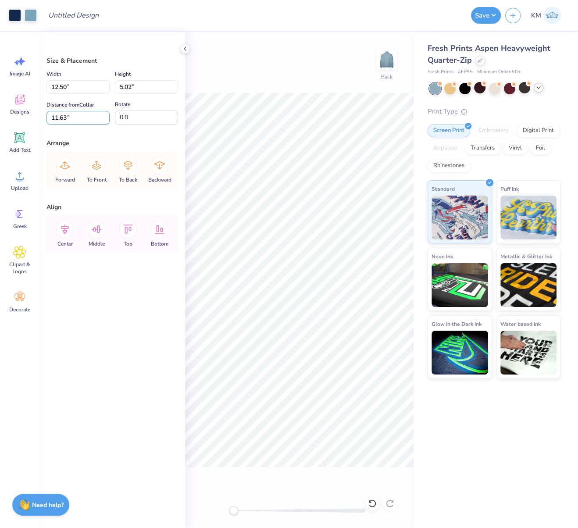
drag, startPoint x: 73, startPoint y: 113, endPoint x: 46, endPoint y: 115, distance: 27.7
click at [49, 114] on input "11.63" at bounding box center [77, 118] width 63 height 14
type input "6.00"
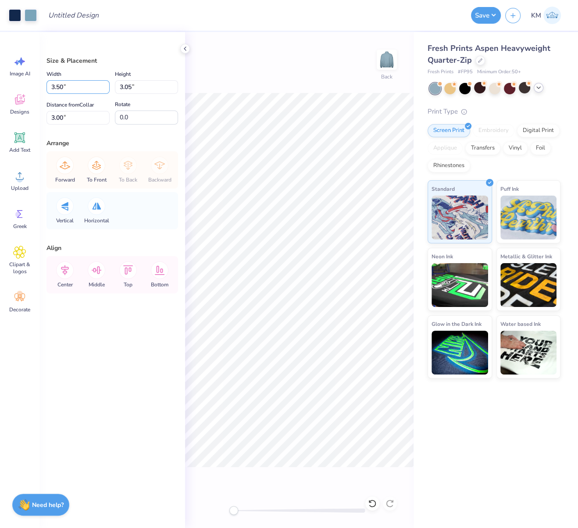
drag, startPoint x: 75, startPoint y: 85, endPoint x: 41, endPoint y: 90, distance: 34.9
click at [41, 89] on div "Size & Placement Width 3.50 3.50 " Height 3.05 3.05 " Distance from Collar 3.00…" at bounding box center [112, 280] width 146 height 496
type input "3.00"
type input "2.61"
type input "3.22"
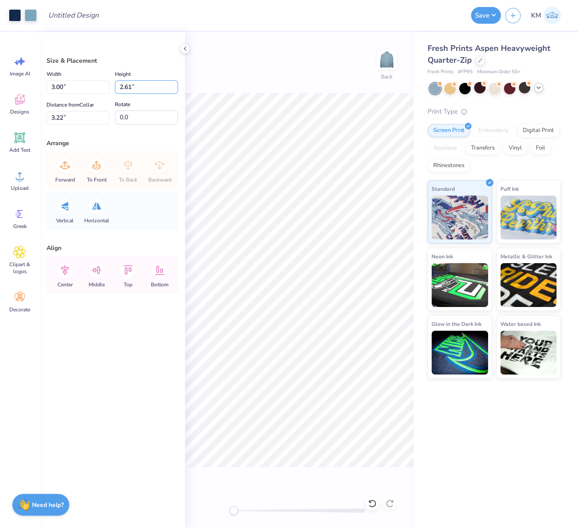
drag, startPoint x: 141, startPoint y: 87, endPoint x: 110, endPoint y: 85, distance: 30.7
click at [110, 85] on div "Width 3.00 3.00 " Height 2.61 2.61 "" at bounding box center [112, 81] width 132 height 25
type input "2.5"
type input "2.87"
type input "2.50"
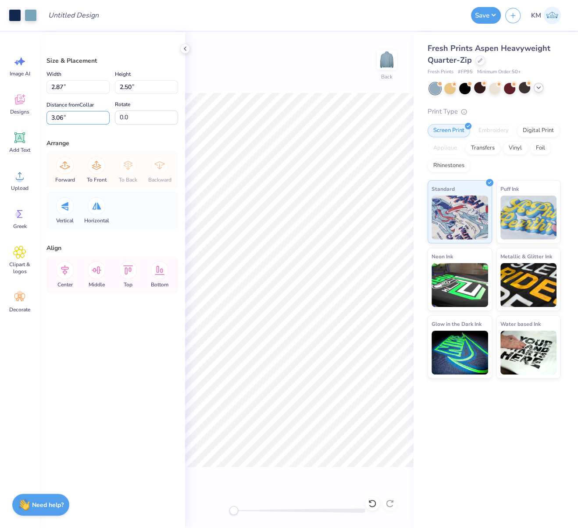
drag, startPoint x: 47, startPoint y: 114, endPoint x: 40, endPoint y: 114, distance: 7.0
click at [39, 117] on div "Art colors Design Title Save KM Image AI Designs Add Text Upload Greek Clipart …" at bounding box center [289, 264] width 578 height 528
type input "3"
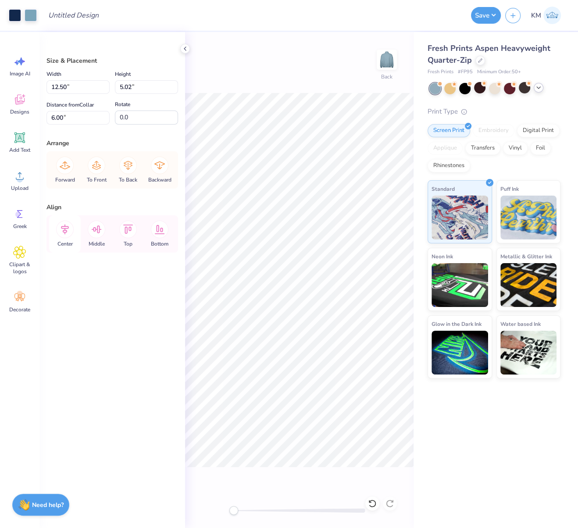
click at [65, 228] on icon at bounding box center [65, 229] width 8 height 10
drag, startPoint x: 76, startPoint y: 115, endPoint x: 45, endPoint y: 115, distance: 31.1
click at [44, 114] on div "Size & Placement Width 12.50 12.50 " Height 5.02 5.02 " Distance from Collar 6.…" at bounding box center [112, 280] width 146 height 496
type input "6.50"
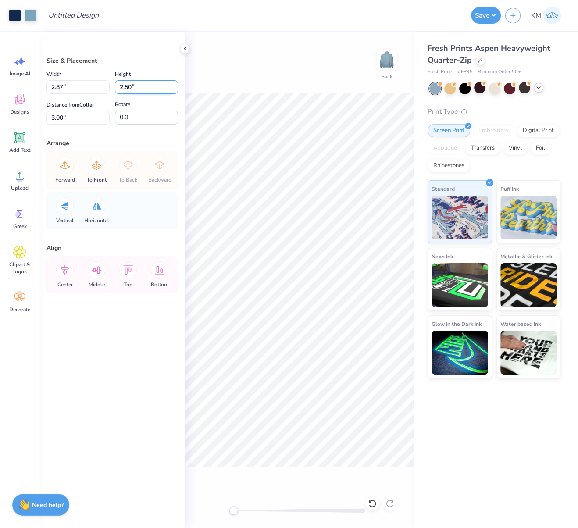
drag, startPoint x: 145, startPoint y: 84, endPoint x: 118, endPoint y: 85, distance: 26.3
click at [119, 83] on input "2.50" at bounding box center [146, 87] width 63 height 14
type input "2"
type input "2.29"
type input "2.00"
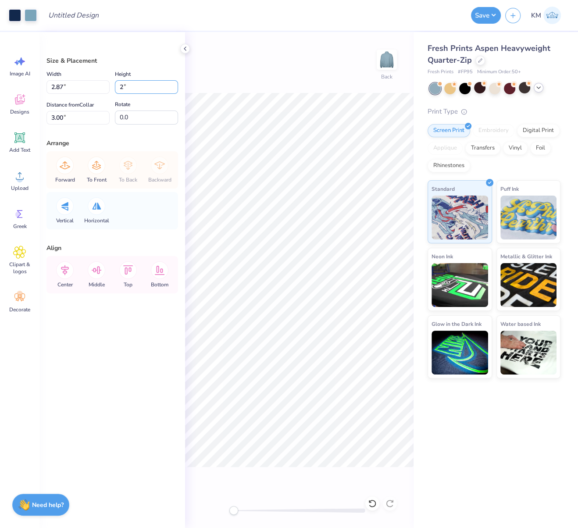
type input "3.25"
drag, startPoint x: 138, startPoint y: 86, endPoint x: 117, endPoint y: 83, distance: 21.2
click at [117, 83] on input "2.00" at bounding box center [146, 87] width 63 height 14
type input "2.25"
type input "2.58"
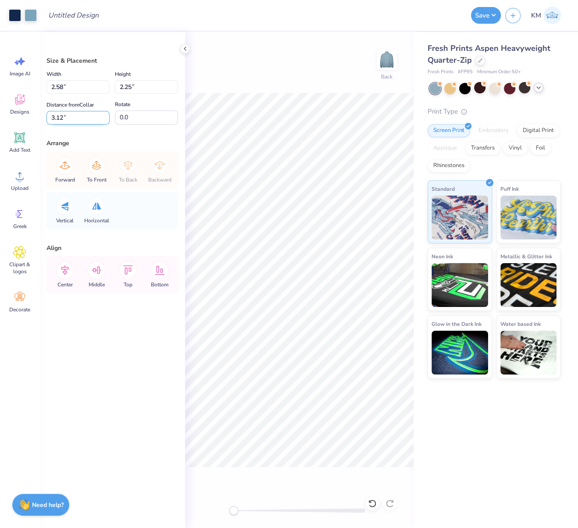
drag, startPoint x: 71, startPoint y: 116, endPoint x: 50, endPoint y: 116, distance: 21.9
click at [47, 116] on input "3.12" at bounding box center [77, 118] width 63 height 14
type input "3"
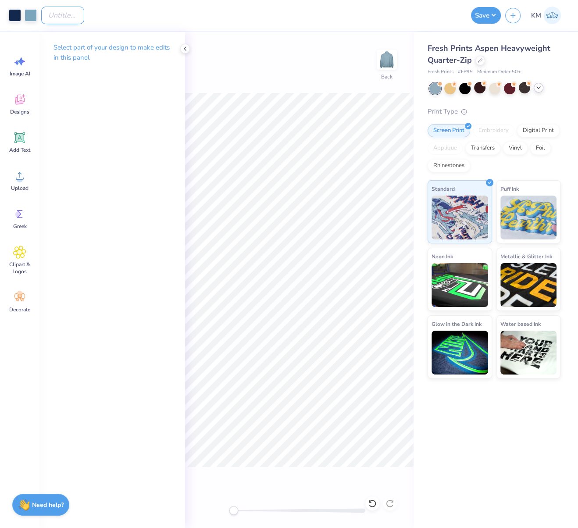
click at [81, 16] on input "Design Title" at bounding box center [62, 16] width 43 height 18
paste input "FPS240538"
type input "FPS240538"
click at [300, 74] on div "Back" at bounding box center [299, 280] width 228 height 496
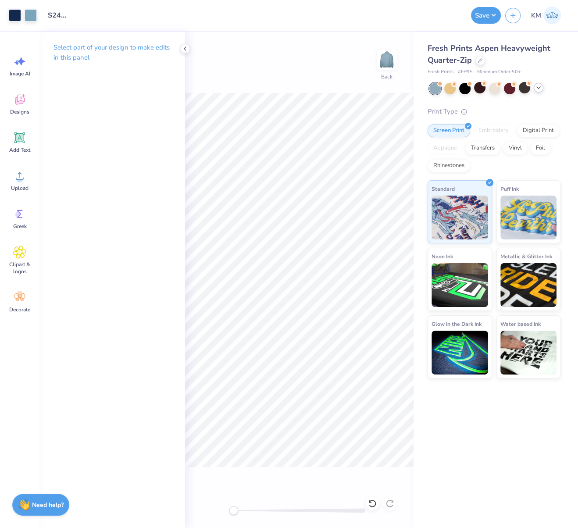
scroll to position [0, 0]
click at [492, 15] on button "Save" at bounding box center [486, 14] width 30 height 17
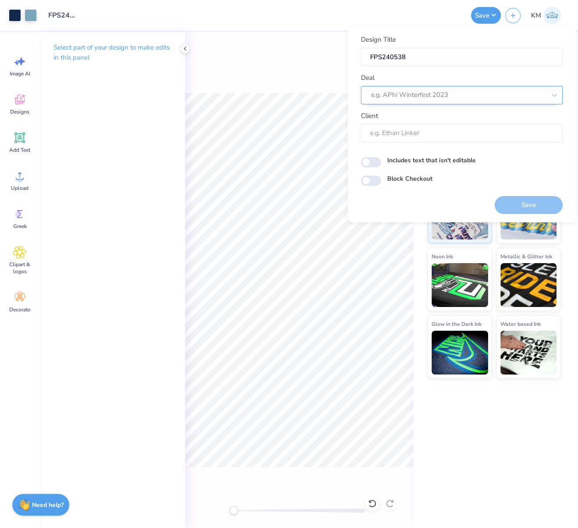
click at [455, 95] on div at bounding box center [458, 95] width 174 height 12
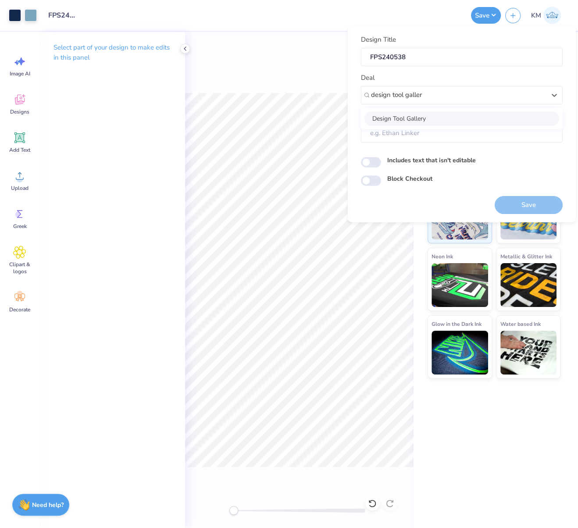
click at [427, 118] on div "Design Tool Gallery" at bounding box center [461, 118] width 195 height 14
type input "design tool galler"
type input "Design Tool Gallery User"
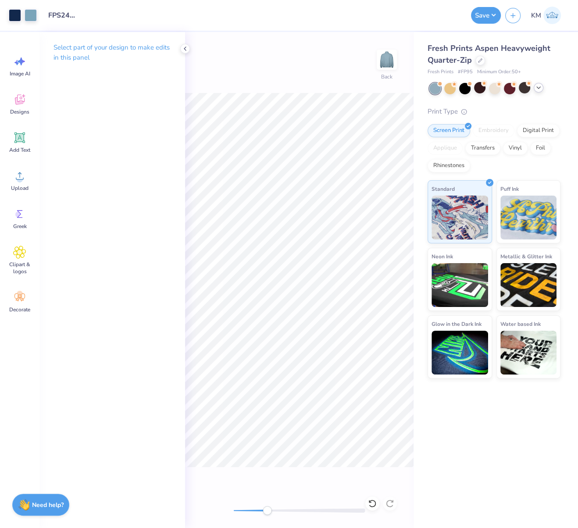
drag, startPoint x: 235, startPoint y: 511, endPoint x: 263, endPoint y: 518, distance: 28.9
click at [267, 513] on div "Accessibility label" at bounding box center [267, 510] width 9 height 9
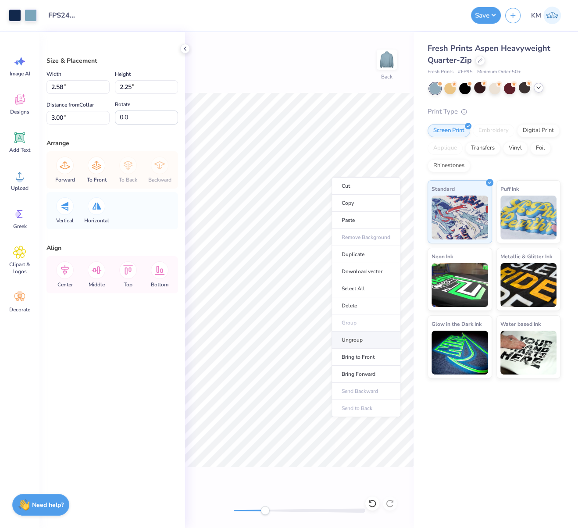
click at [359, 338] on li "Ungroup" at bounding box center [365, 339] width 69 height 17
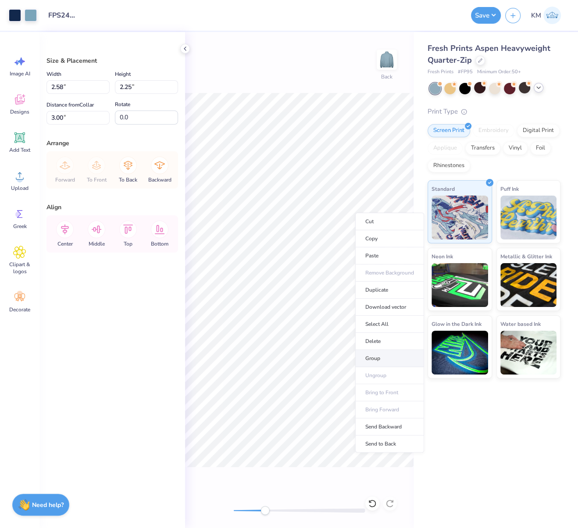
click at [382, 354] on li "Group" at bounding box center [389, 358] width 69 height 17
drag, startPoint x: 263, startPoint y: 508, endPoint x: 205, endPoint y: 469, distance: 69.9
click at [190, 496] on div "Back" at bounding box center [299, 280] width 228 height 496
click at [491, 17] on button "Save" at bounding box center [486, 15] width 30 height 17
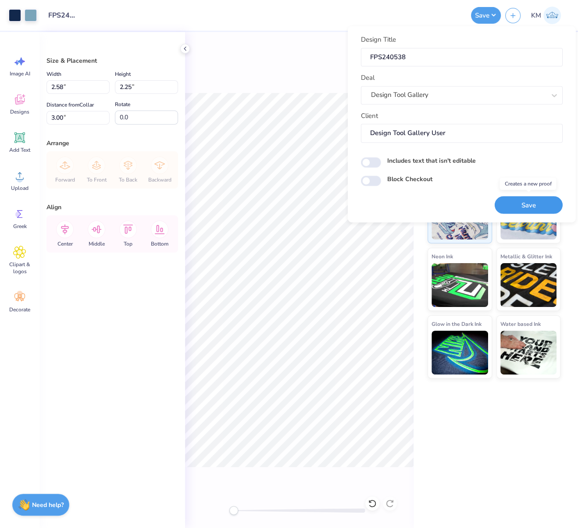
click at [544, 204] on button "Save" at bounding box center [528, 205] width 68 height 18
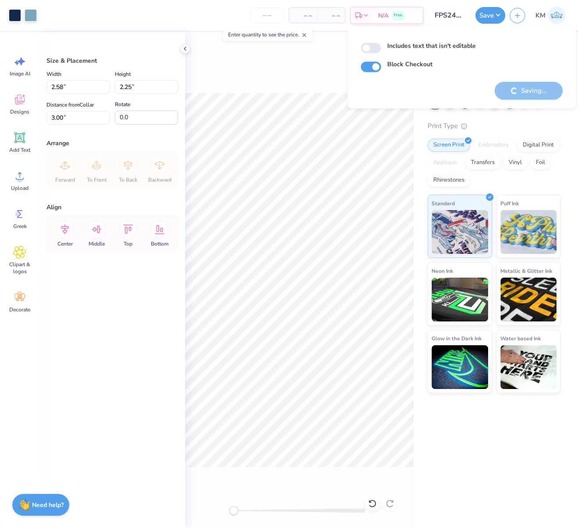
checkbox input "true"
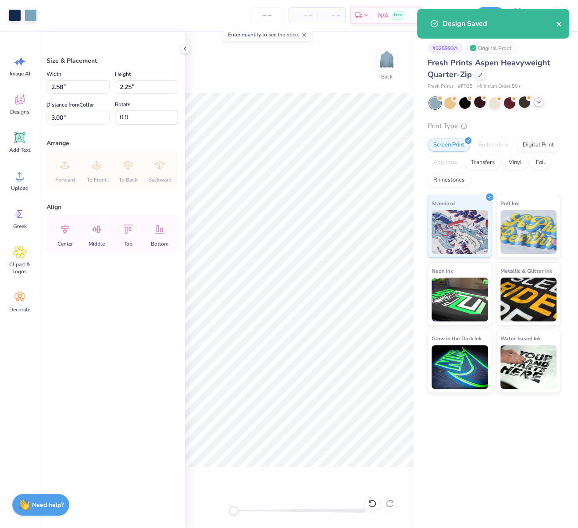
click at [557, 24] on icon "close" at bounding box center [559, 24] width 6 height 7
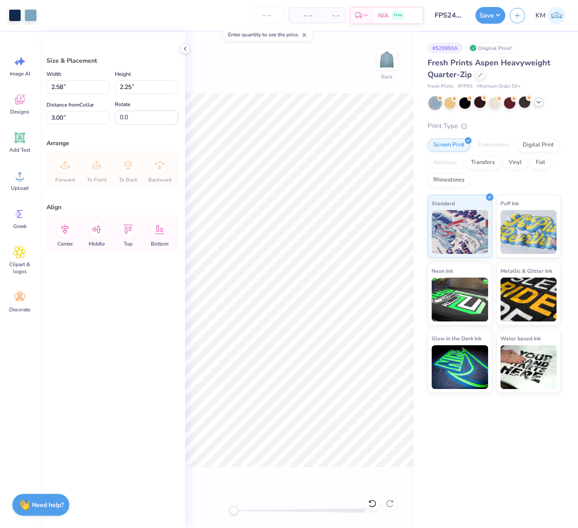
click at [558, 25] on div "Design Saved" at bounding box center [493, 27] width 156 height 40
drag, startPoint x: 496, startPoint y: 14, endPoint x: 496, endPoint y: 21, distance: 7.0
click at [495, 14] on button "Save" at bounding box center [490, 14] width 30 height 17
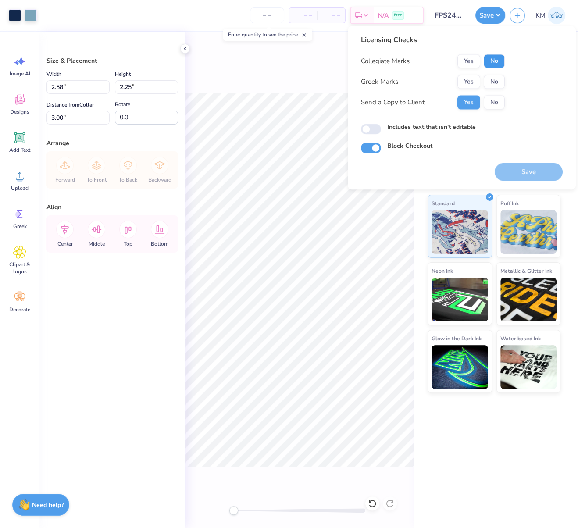
click at [494, 61] on button "No" at bounding box center [494, 61] width 21 height 14
click at [470, 83] on button "Yes" at bounding box center [468, 82] width 23 height 14
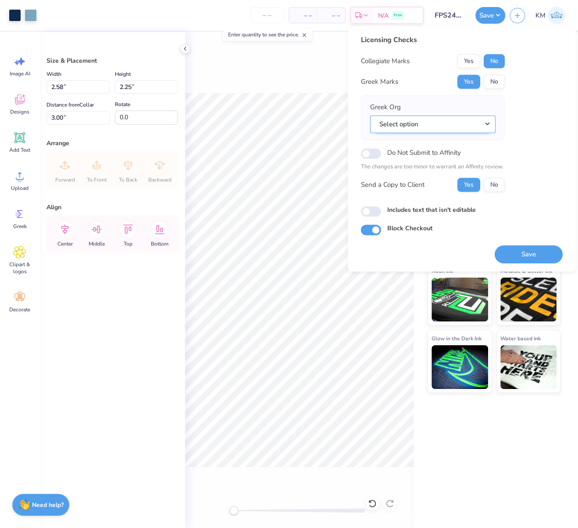
click at [488, 122] on button "Select option" at bounding box center [432, 124] width 125 height 18
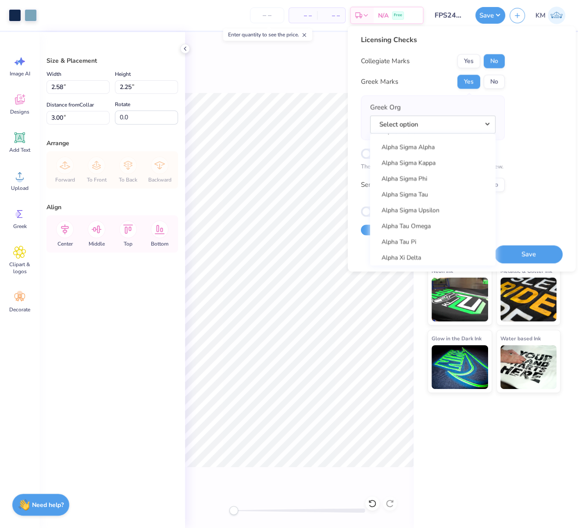
scroll to position [712, 0]
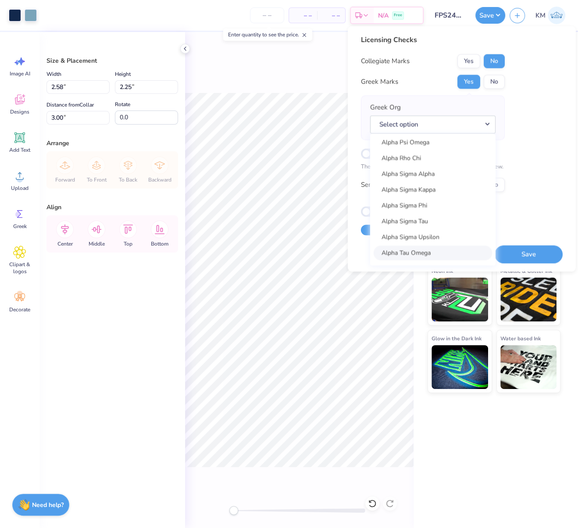
click at [430, 249] on link "Alpha Tau Omega" at bounding box center [432, 252] width 118 height 14
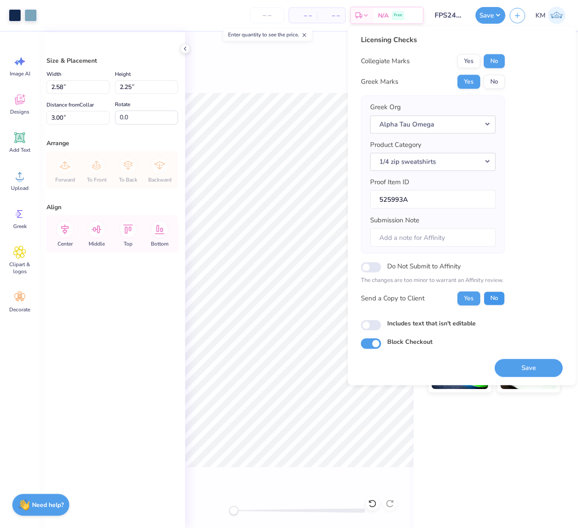
click at [495, 297] on button "No" at bounding box center [494, 298] width 21 height 14
click at [533, 365] on button "Save" at bounding box center [528, 368] width 68 height 18
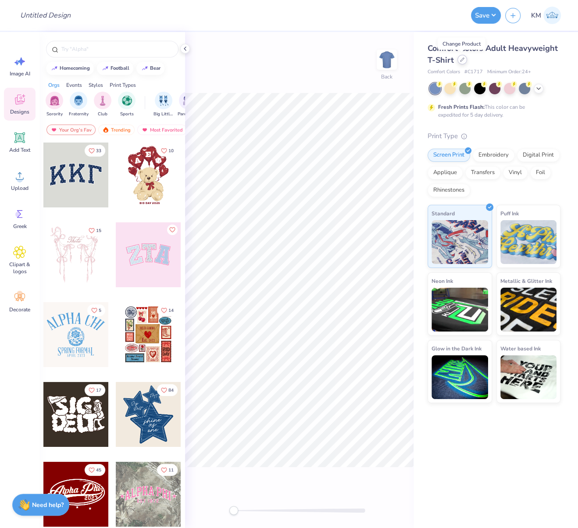
click at [462, 60] on icon at bounding box center [462, 59] width 4 height 4
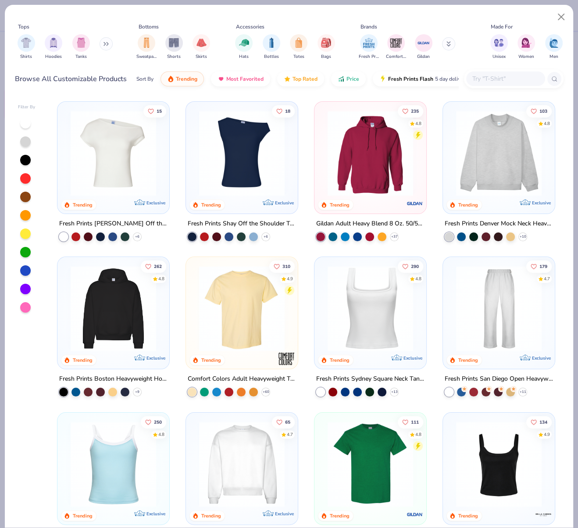
click at [490, 142] on img at bounding box center [499, 152] width 94 height 85
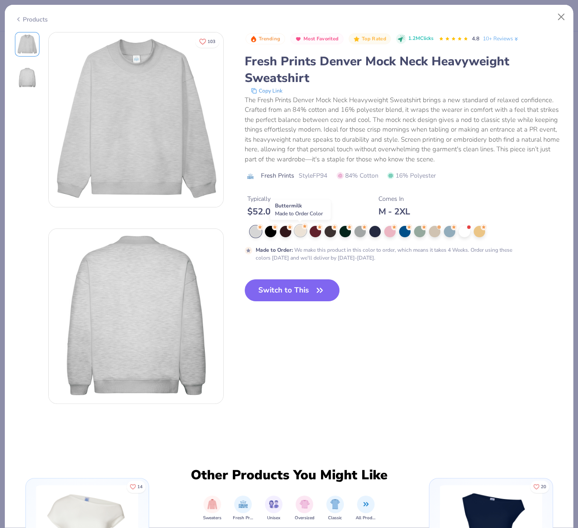
click at [299, 233] on div at bounding box center [300, 230] width 11 height 11
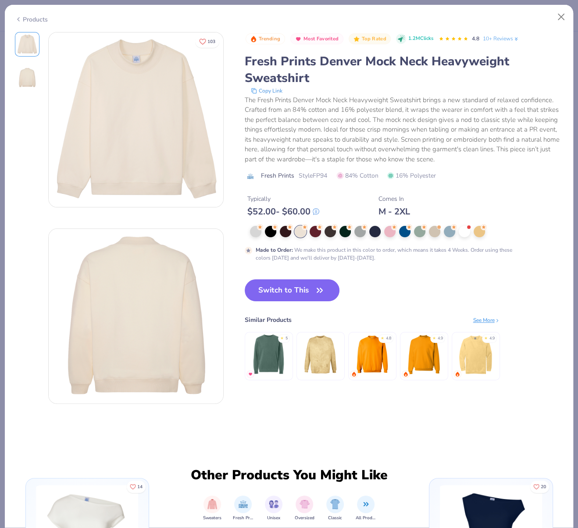
drag, startPoint x: 281, startPoint y: 297, endPoint x: 331, endPoint y: 179, distance: 127.7
click at [281, 297] on button "Switch to This" at bounding box center [292, 290] width 95 height 22
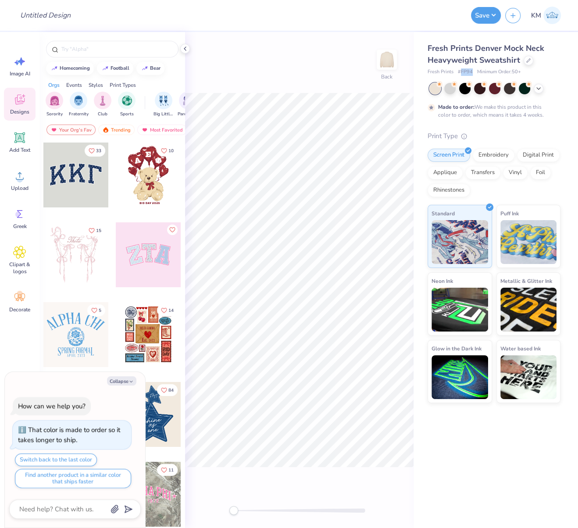
drag, startPoint x: 461, startPoint y: 72, endPoint x: 474, endPoint y: 71, distance: 13.3
click at [473, 71] on div "Fresh Prints # FP94 Minimum Order: 50 +" at bounding box center [493, 71] width 133 height 7
copy span "FP94"
click at [119, 383] on button "Collapse" at bounding box center [121, 380] width 29 height 9
type textarea "x"
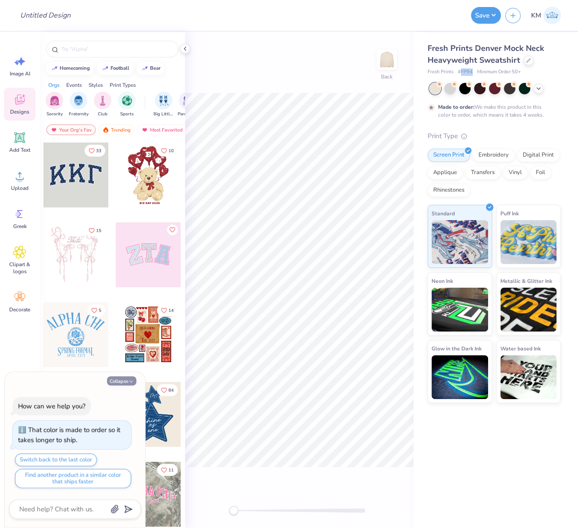
drag, startPoint x: 119, startPoint y: 383, endPoint x: 128, endPoint y: 384, distance: 8.5
click at [119, 382] on button "Collapse" at bounding box center [121, 380] width 29 height 9
